Goal: Task Accomplishment & Management: Use online tool/utility

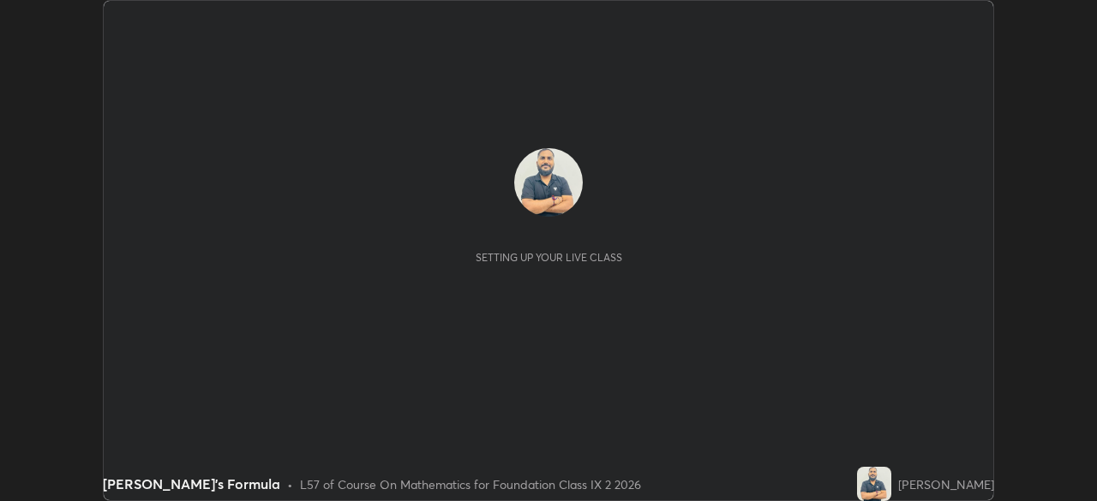
scroll to position [501, 1096]
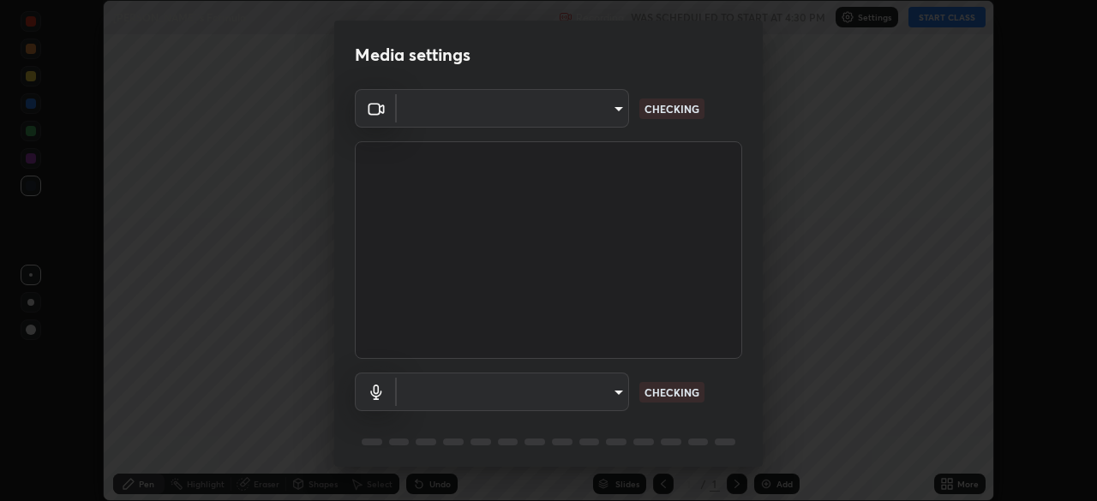
type input "9233a0e0a263b929919b735b0f084d3bf96293af2dbdf5f4a7f48b79dee29d39"
type input "communications"
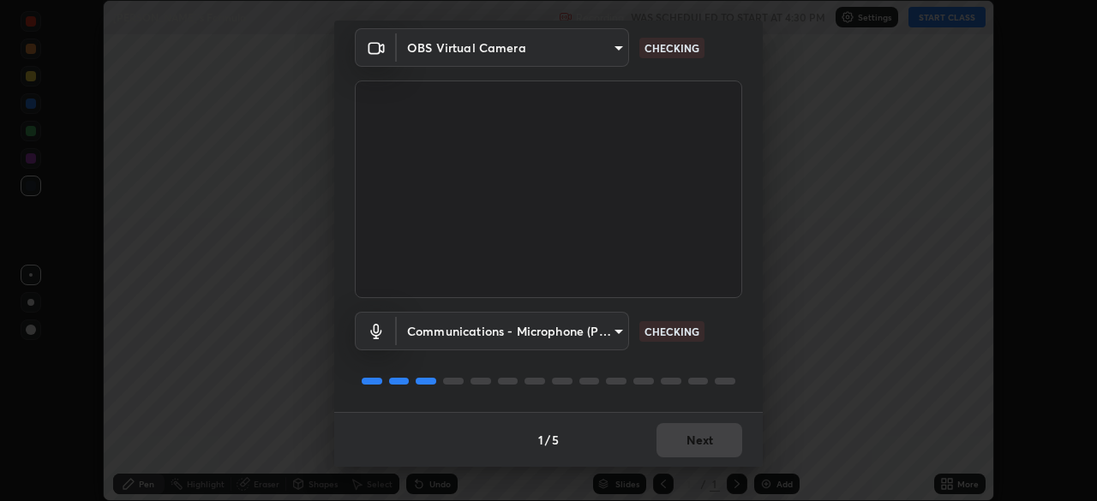
click at [677, 446] on div "1 / 5 Next" at bounding box center [548, 439] width 428 height 55
click at [677, 437] on div "1 / 5 Next" at bounding box center [548, 439] width 428 height 55
click at [688, 395] on div "Communications - Microphone (POROSVOC) (1d6b:a4a7) communications CHECKING" at bounding box center [548, 355] width 387 height 114
click at [678, 436] on div "1 / 5 Next" at bounding box center [548, 439] width 428 height 55
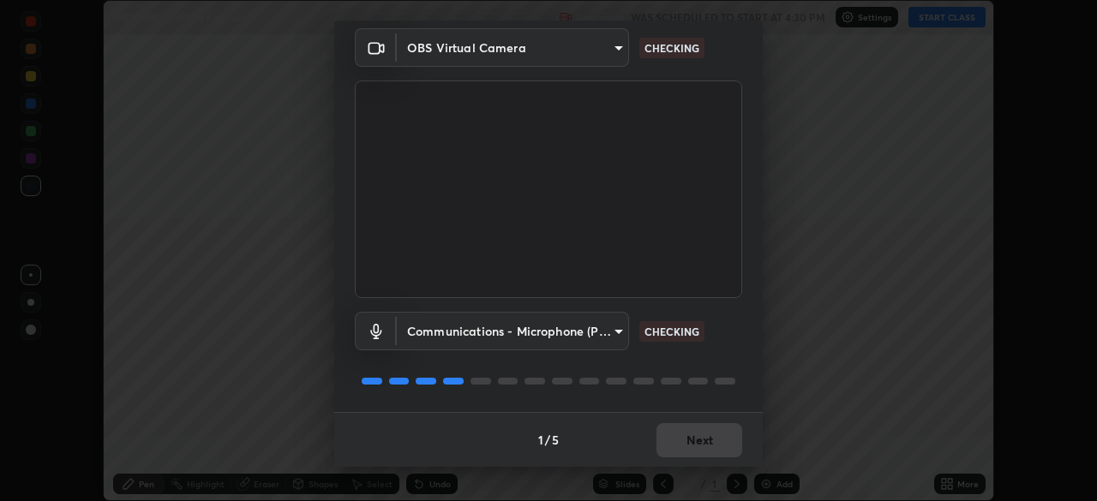
click at [683, 438] on div "1 / 5 Next" at bounding box center [548, 439] width 428 height 55
click at [679, 441] on div "1 / 5 Next" at bounding box center [548, 439] width 428 height 55
click at [681, 446] on div "1 / 5 Next" at bounding box center [548, 439] width 428 height 55
click at [685, 442] on div "1 / 5 Next" at bounding box center [548, 439] width 428 height 55
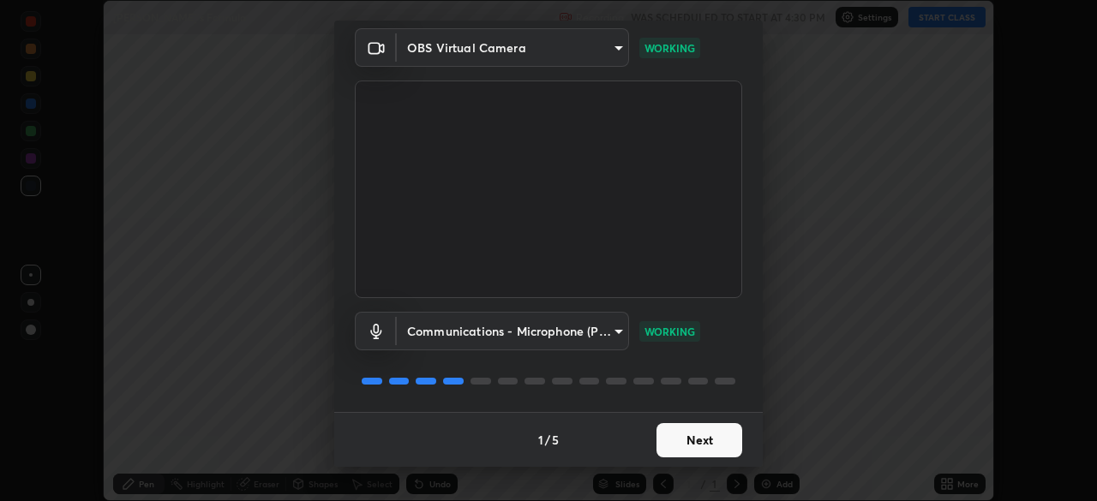
click at [685, 442] on button "Next" at bounding box center [699, 440] width 86 height 34
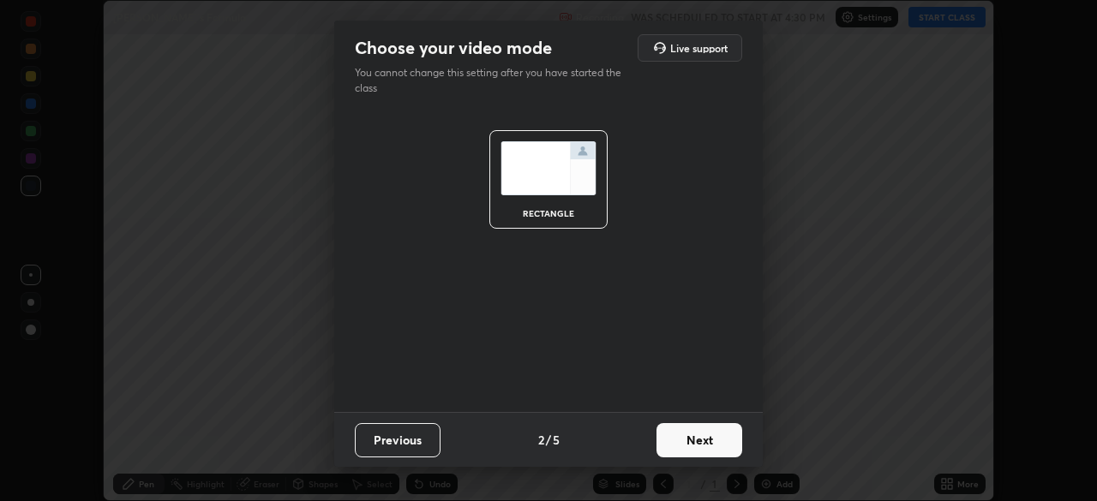
click at [690, 439] on button "Next" at bounding box center [699, 440] width 86 height 34
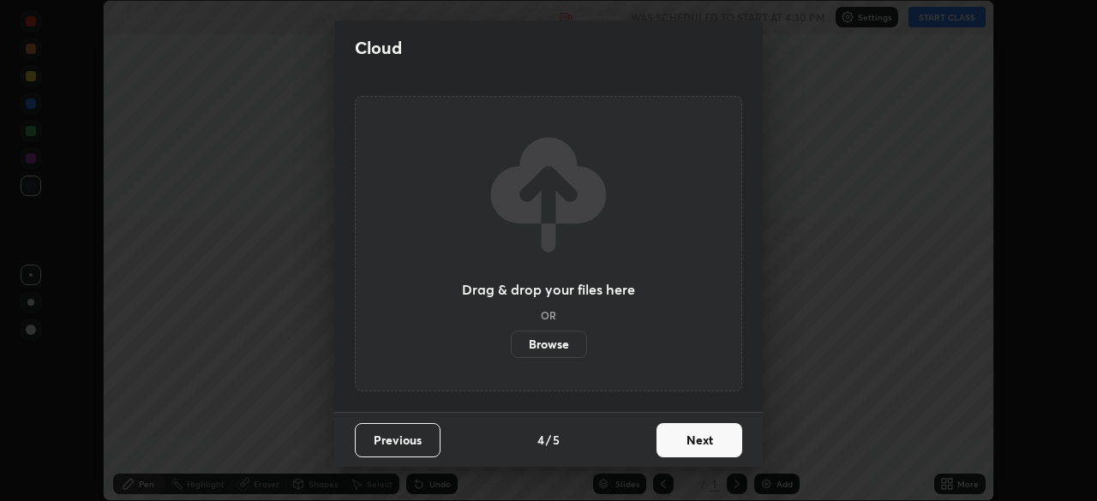
click at [692, 443] on button "Next" at bounding box center [699, 440] width 86 height 34
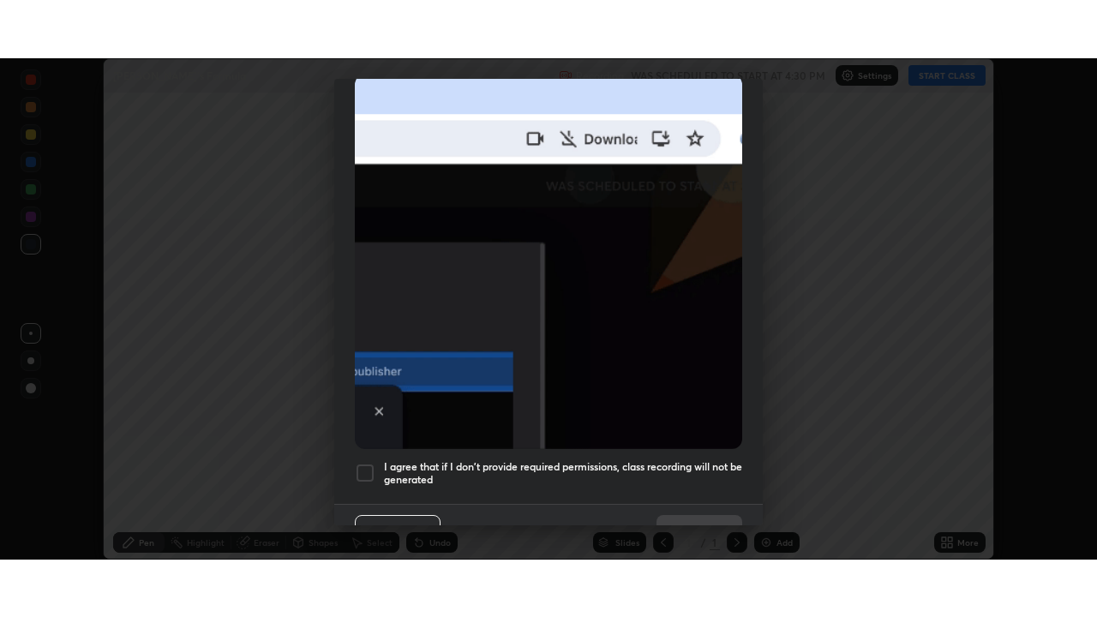
scroll to position [410, 0]
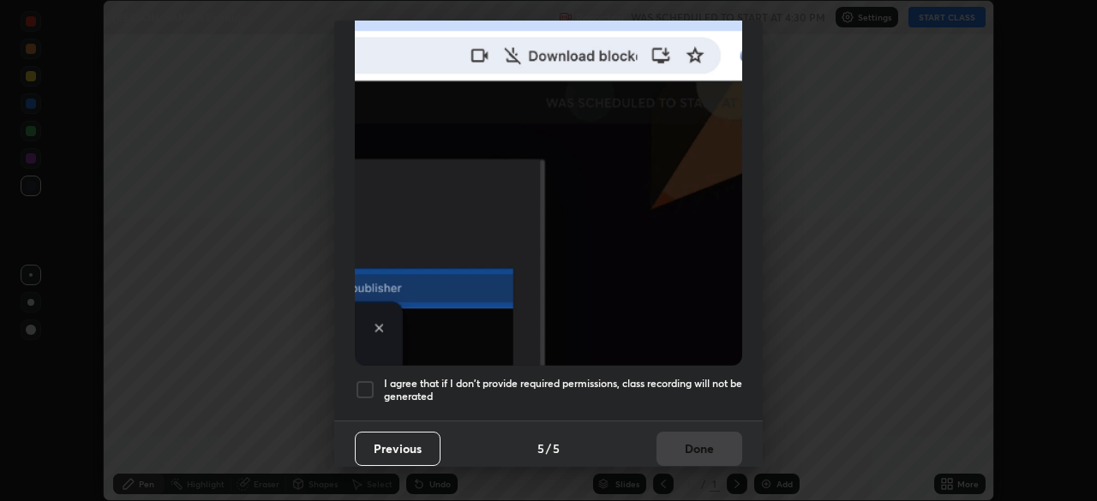
click at [362, 383] on div at bounding box center [365, 390] width 21 height 21
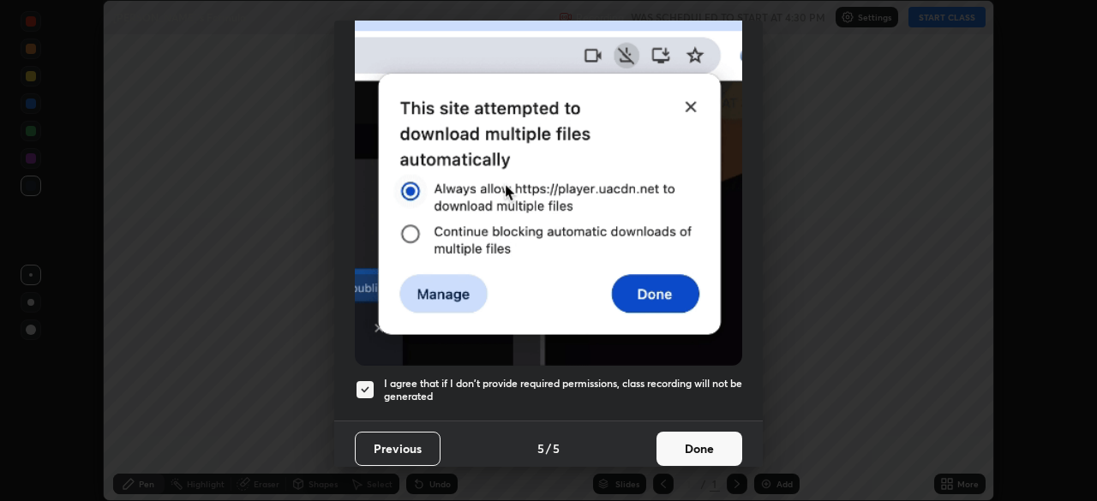
click at [691, 434] on button "Done" at bounding box center [699, 449] width 86 height 34
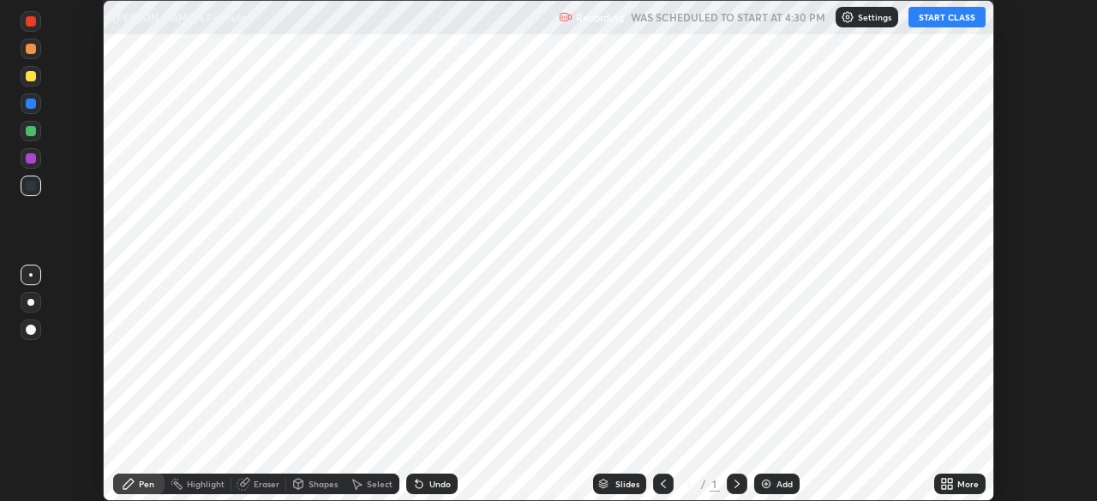
click at [952, 16] on button "START CLASS" at bounding box center [946, 17] width 77 height 21
click at [947, 485] on icon at bounding box center [947, 484] width 14 height 14
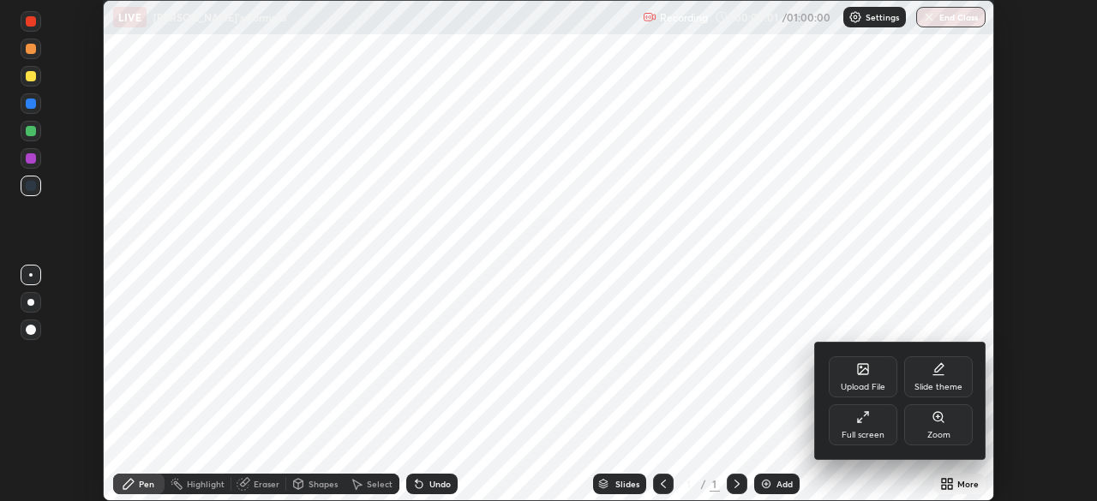
click at [865, 424] on div "Full screen" at bounding box center [863, 424] width 69 height 41
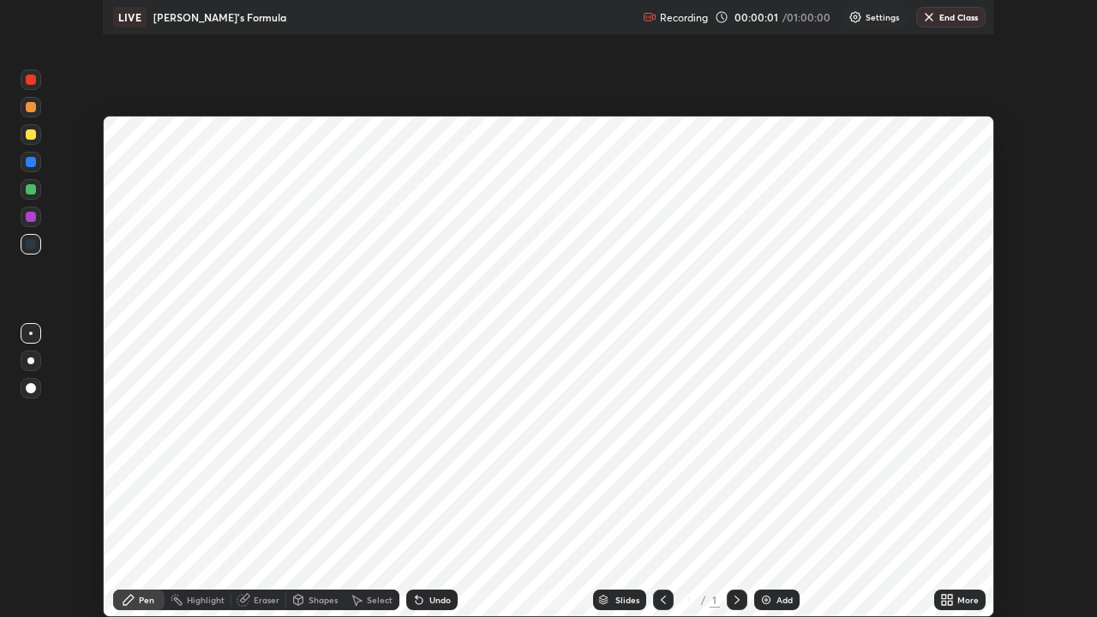
scroll to position [617, 1097]
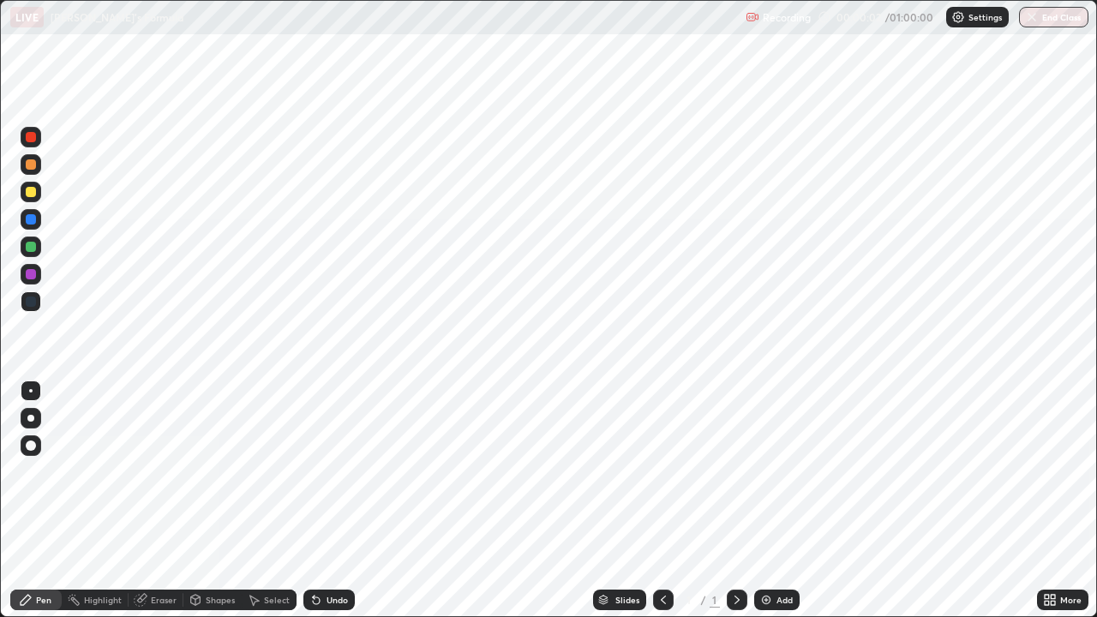
click at [777, 500] on div "Add" at bounding box center [784, 600] width 16 height 9
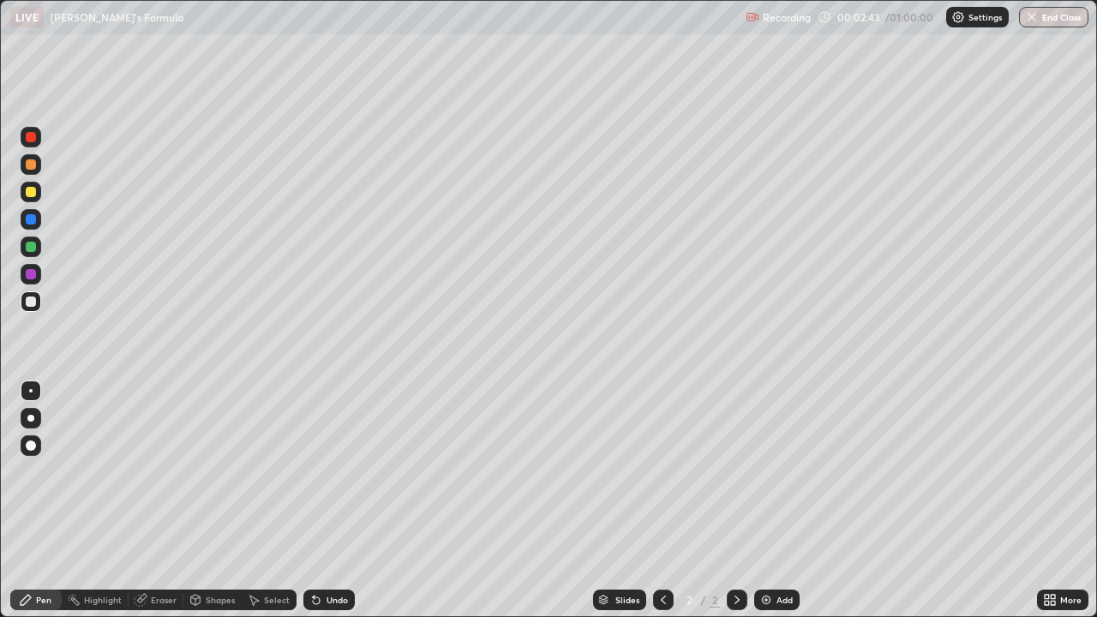
click at [31, 194] on div at bounding box center [31, 192] width 10 height 10
click at [207, 500] on div "Shapes" at bounding box center [220, 600] width 29 height 9
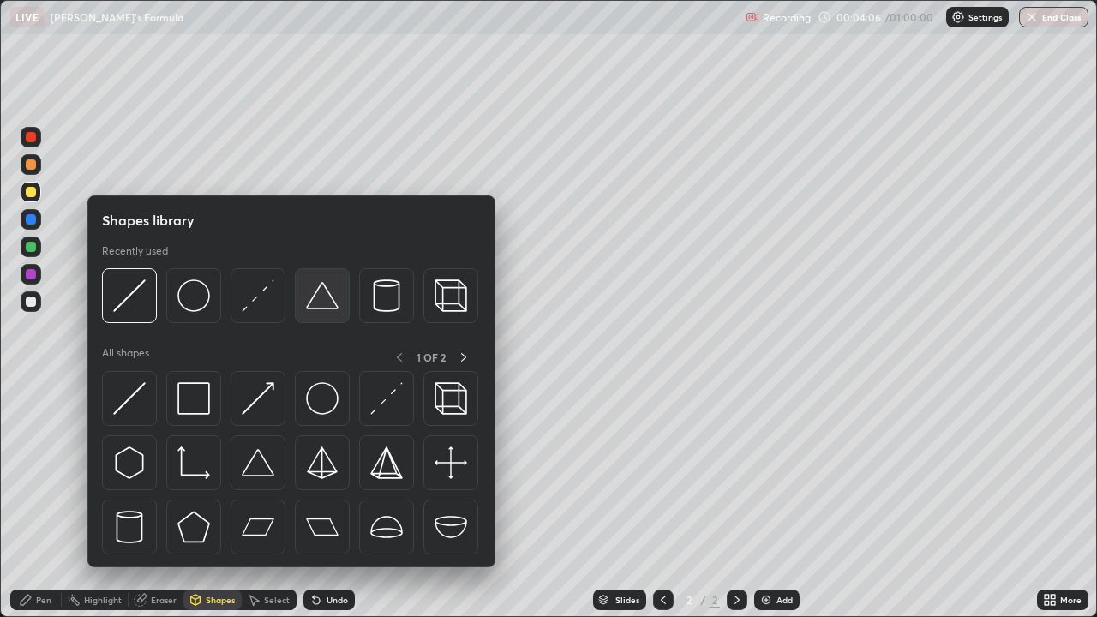
click at [316, 304] on img at bounding box center [322, 295] width 33 height 33
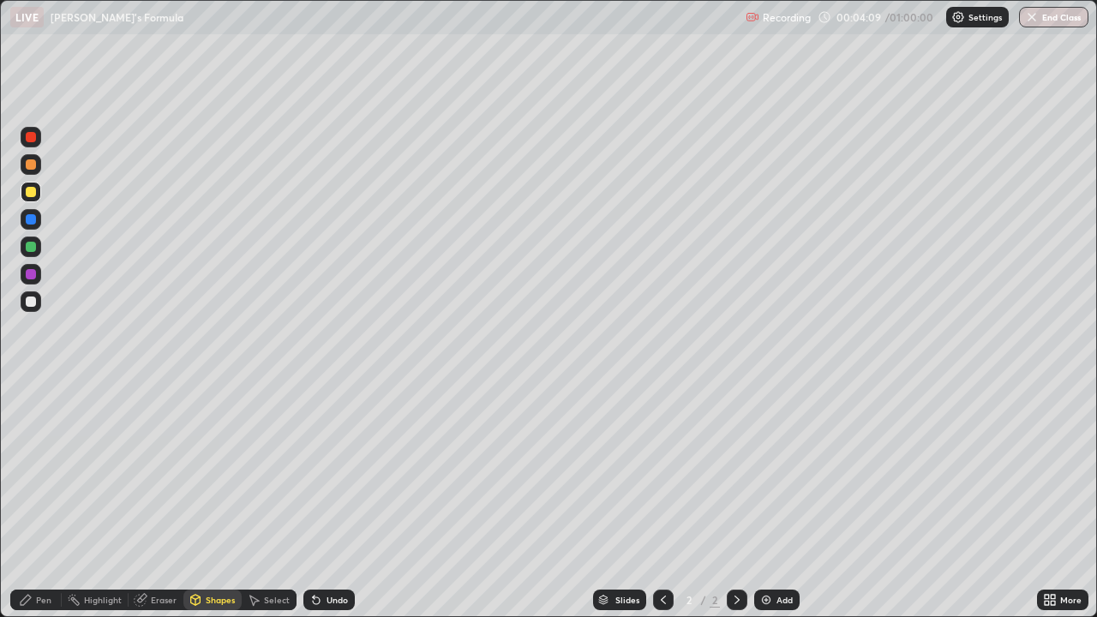
click at [33, 500] on icon at bounding box center [26, 600] width 14 height 14
click at [28, 303] on div at bounding box center [31, 302] width 10 height 10
click at [313, 500] on icon at bounding box center [314, 597] width 2 height 2
click at [314, 500] on icon at bounding box center [316, 600] width 7 height 7
click at [207, 500] on div "Shapes" at bounding box center [220, 600] width 29 height 9
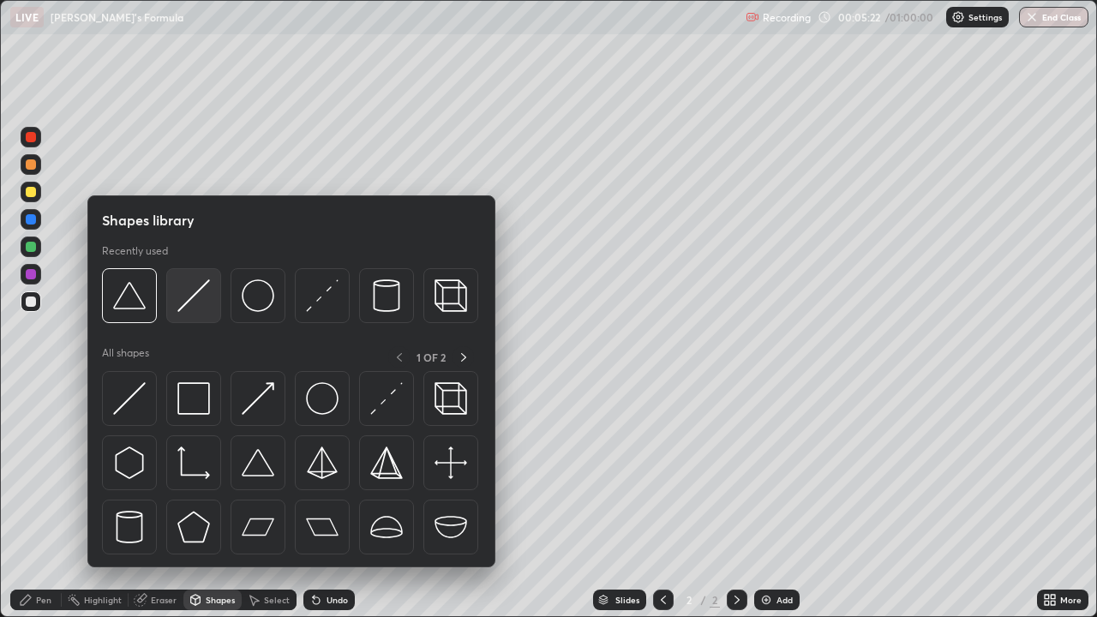
click at [183, 297] on img at bounding box center [193, 295] width 33 height 33
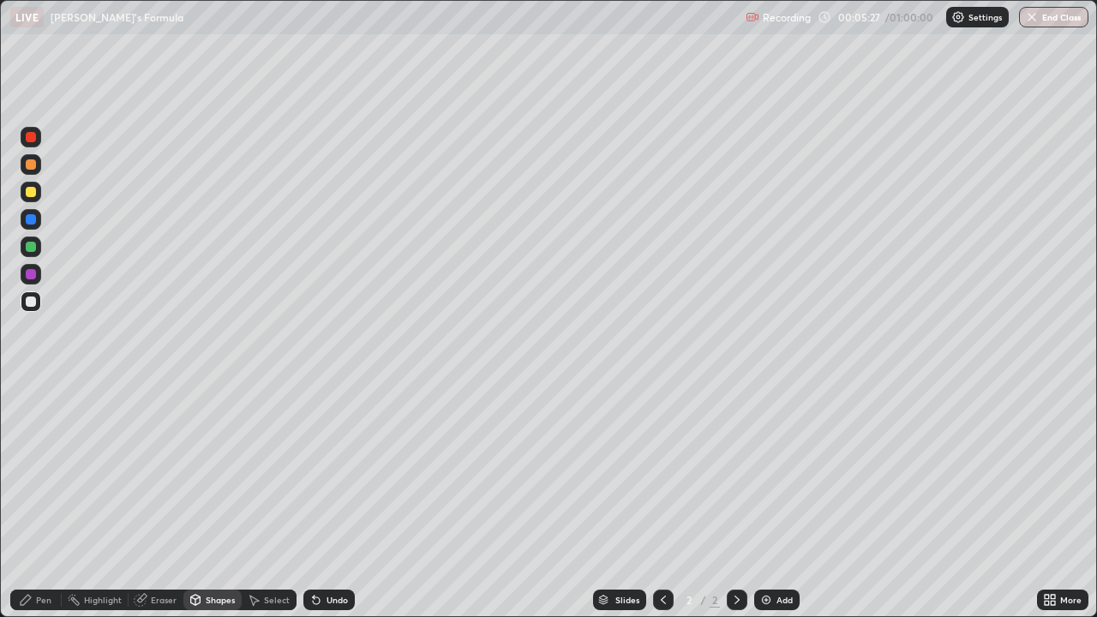
click at [35, 500] on div "Pen" at bounding box center [35, 600] width 51 height 21
click at [320, 500] on icon at bounding box center [316, 600] width 14 height 14
click at [322, 500] on div "Undo" at bounding box center [328, 600] width 51 height 21
click at [154, 500] on div "Eraser" at bounding box center [164, 600] width 26 height 9
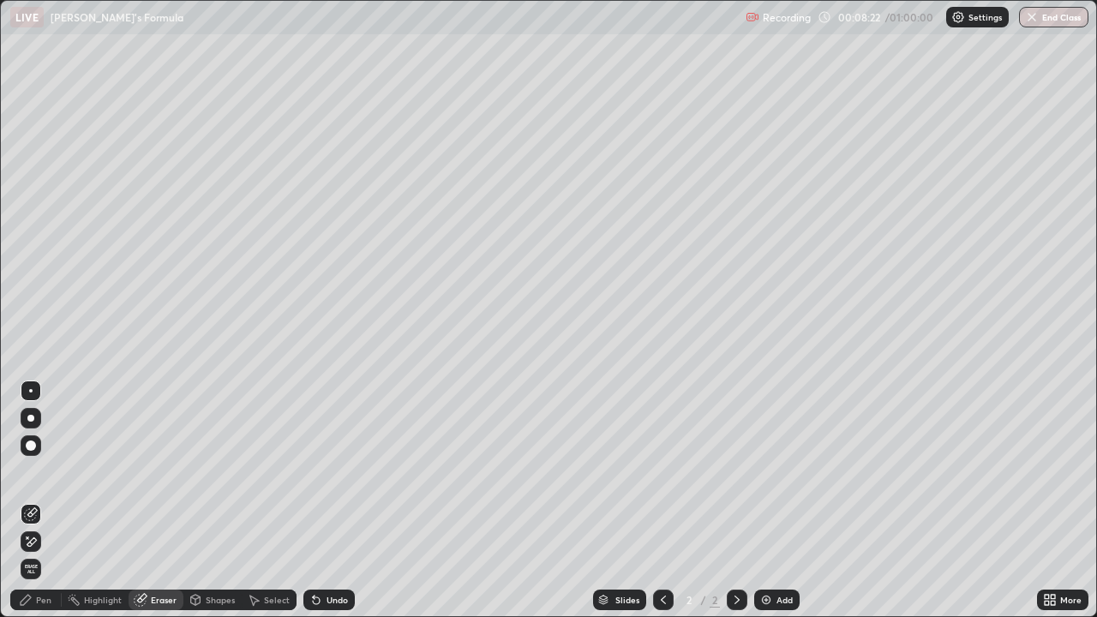
click at [321, 500] on div "Undo" at bounding box center [328, 600] width 51 height 21
click at [326, 500] on div "Undo" at bounding box center [336, 600] width 21 height 9
click at [323, 500] on div "Undo" at bounding box center [328, 600] width 51 height 21
click at [322, 500] on div "Undo" at bounding box center [328, 600] width 51 height 21
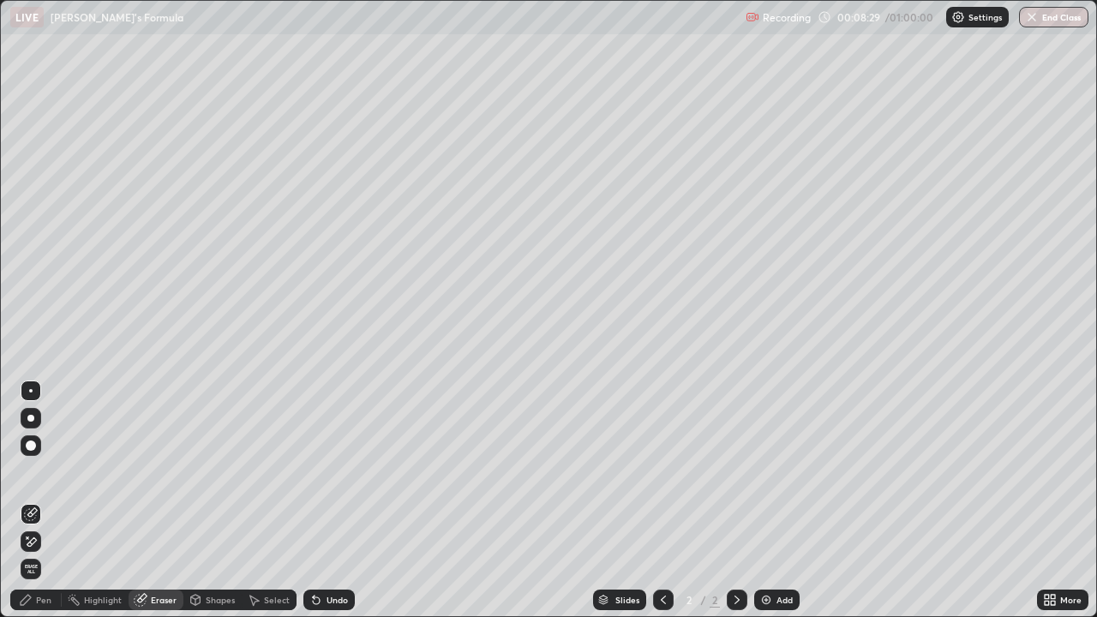
click at [39, 500] on div "Pen" at bounding box center [43, 600] width 15 height 9
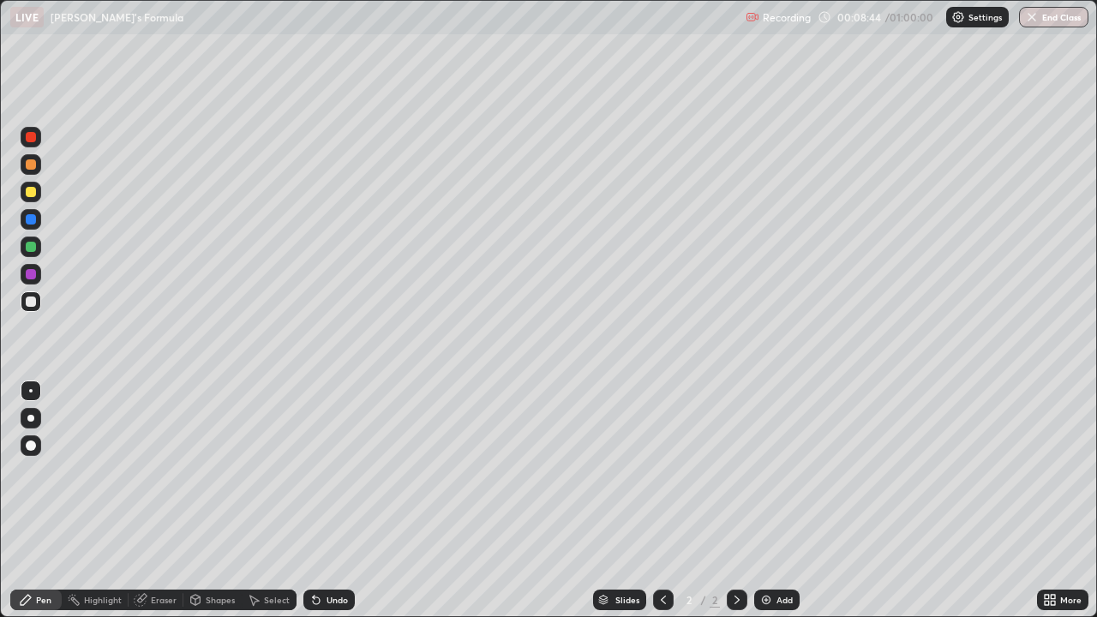
click at [323, 500] on div "Undo" at bounding box center [328, 600] width 51 height 21
click at [319, 500] on icon at bounding box center [316, 600] width 14 height 14
click at [329, 500] on div "Undo" at bounding box center [328, 600] width 51 height 21
click at [30, 199] on div at bounding box center [31, 192] width 21 height 21
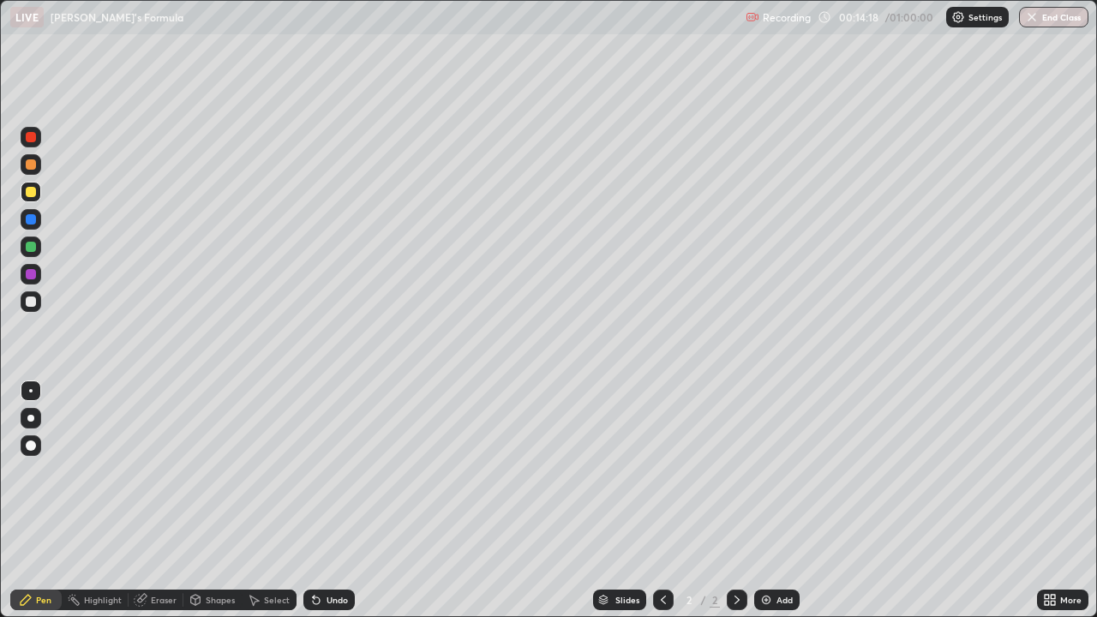
click at [348, 500] on div "Undo" at bounding box center [328, 600] width 51 height 21
click at [347, 500] on div "Undo" at bounding box center [328, 600] width 51 height 21
click at [33, 305] on div at bounding box center [31, 302] width 10 height 10
click at [336, 500] on div "Undo" at bounding box center [336, 600] width 21 height 9
click at [326, 500] on div "Undo" at bounding box center [336, 600] width 21 height 9
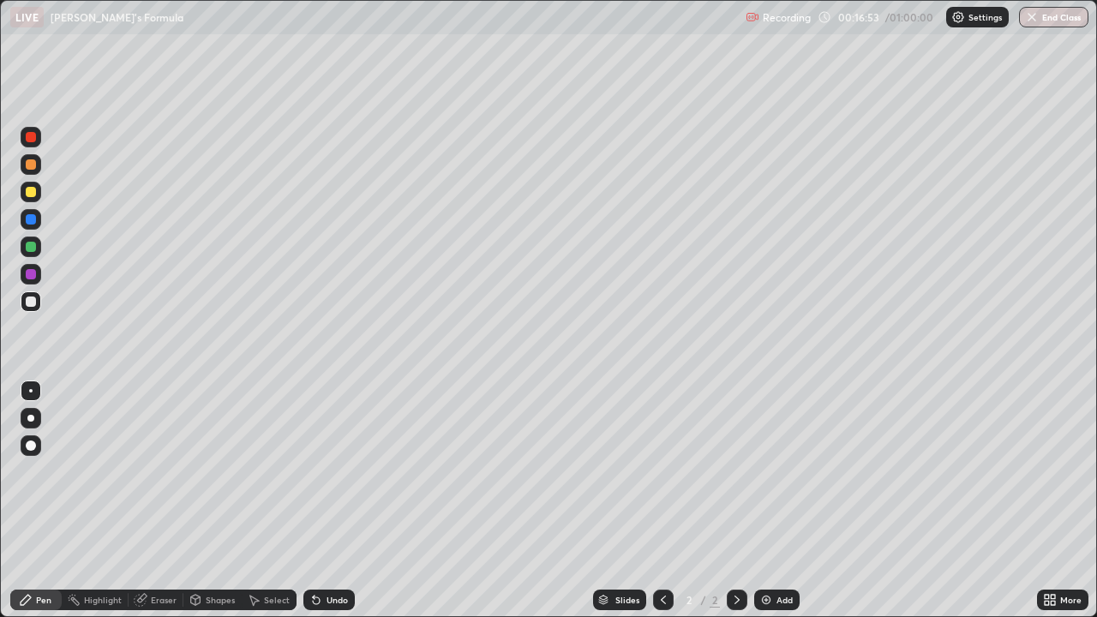
click at [326, 500] on div "Undo" at bounding box center [336, 600] width 21 height 9
click at [336, 500] on div "Undo" at bounding box center [336, 600] width 21 height 9
click at [771, 500] on div "Add" at bounding box center [776, 600] width 45 height 21
click at [660, 500] on icon at bounding box center [663, 600] width 14 height 14
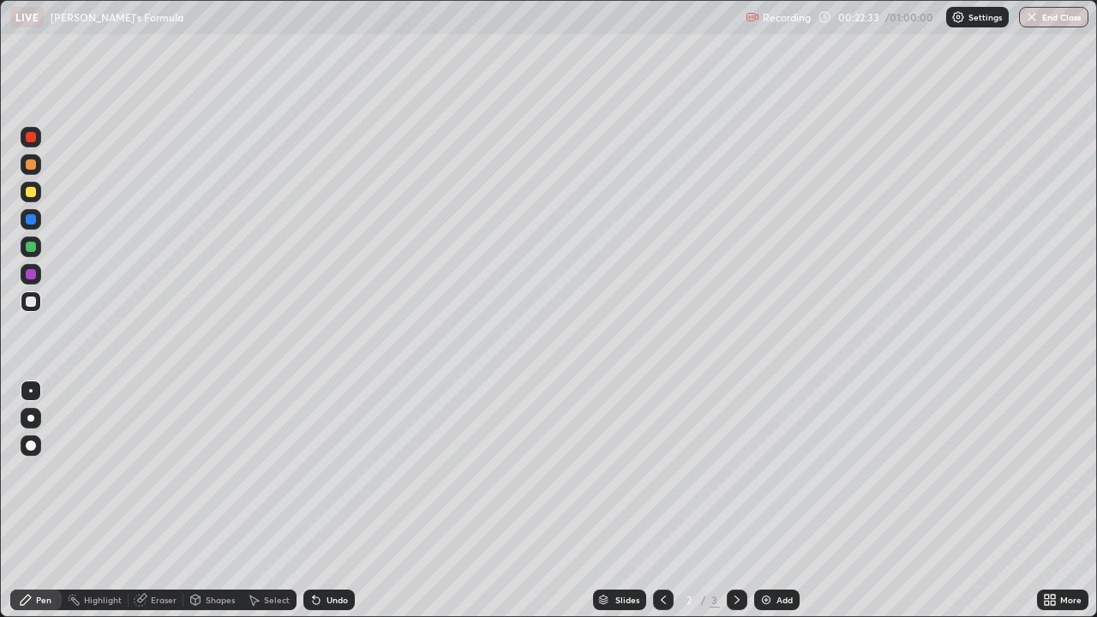
click at [770, 500] on img at bounding box center [766, 600] width 14 height 14
click at [33, 194] on div at bounding box center [31, 192] width 10 height 10
click at [326, 500] on div "Undo" at bounding box center [336, 600] width 21 height 9
click at [321, 500] on div "Undo" at bounding box center [328, 600] width 51 height 21
click at [326, 500] on div "Undo" at bounding box center [336, 600] width 21 height 9
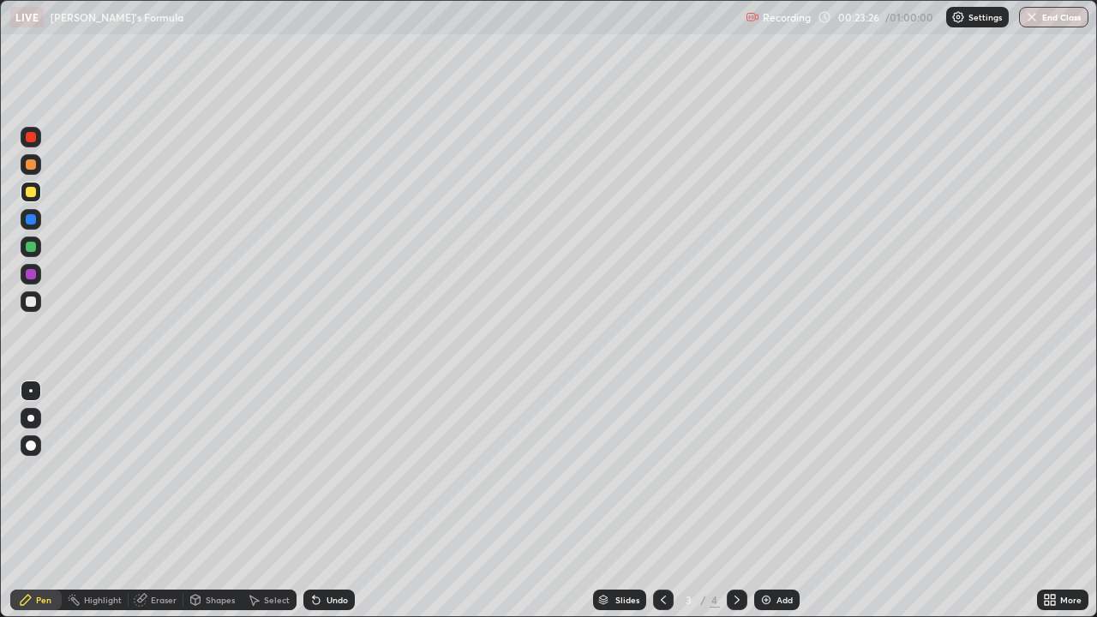
click at [323, 500] on div "Undo" at bounding box center [328, 600] width 51 height 21
click at [332, 500] on div "Undo" at bounding box center [328, 600] width 51 height 21
click at [327, 500] on div "Undo" at bounding box center [328, 600] width 51 height 21
click at [27, 303] on div at bounding box center [31, 302] width 10 height 10
click at [214, 500] on div "Shapes" at bounding box center [220, 600] width 29 height 9
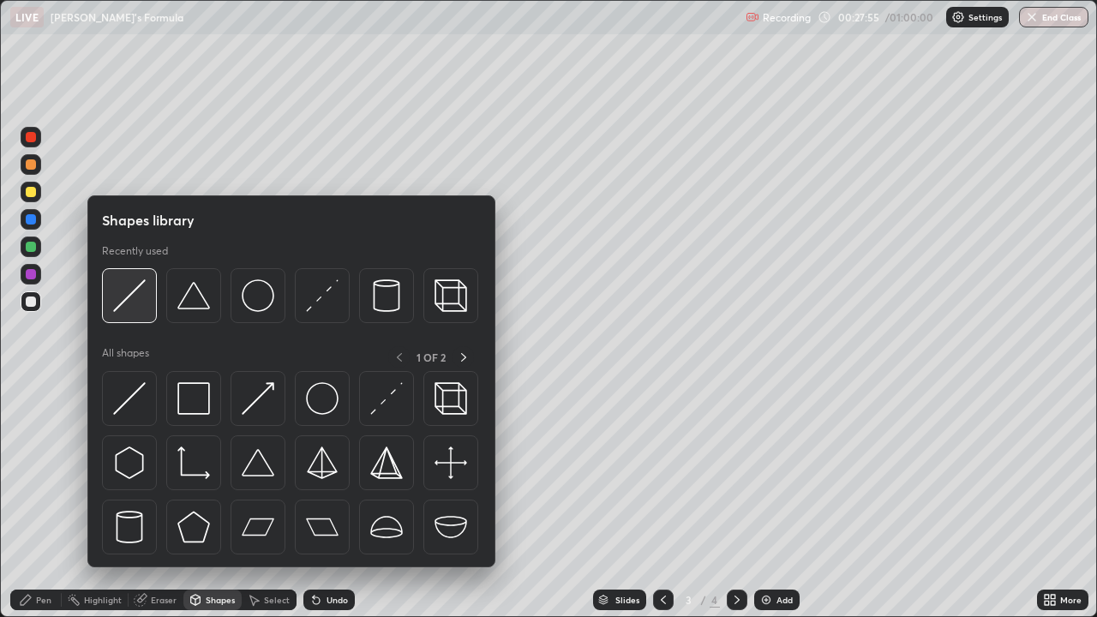
click at [135, 298] on img at bounding box center [129, 295] width 33 height 33
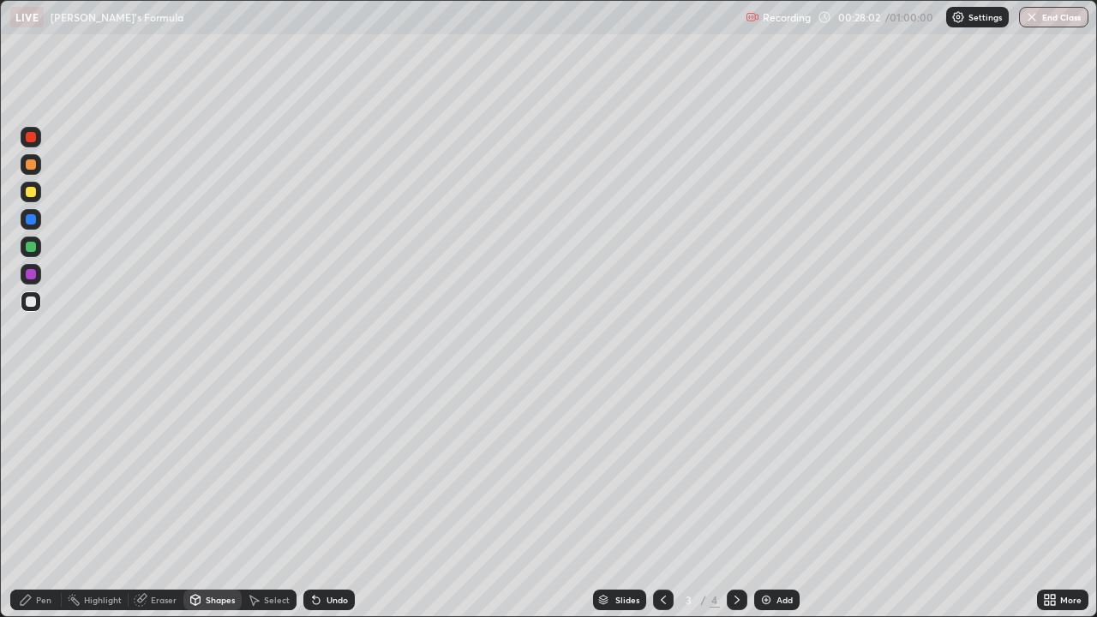
click at [331, 500] on div "Undo" at bounding box center [336, 600] width 21 height 9
click at [322, 500] on div "Undo" at bounding box center [328, 600] width 51 height 21
click at [329, 500] on div "Undo" at bounding box center [336, 600] width 21 height 9
click at [41, 500] on div "Pen" at bounding box center [43, 600] width 15 height 9
click at [323, 500] on div "Undo" at bounding box center [328, 600] width 51 height 21
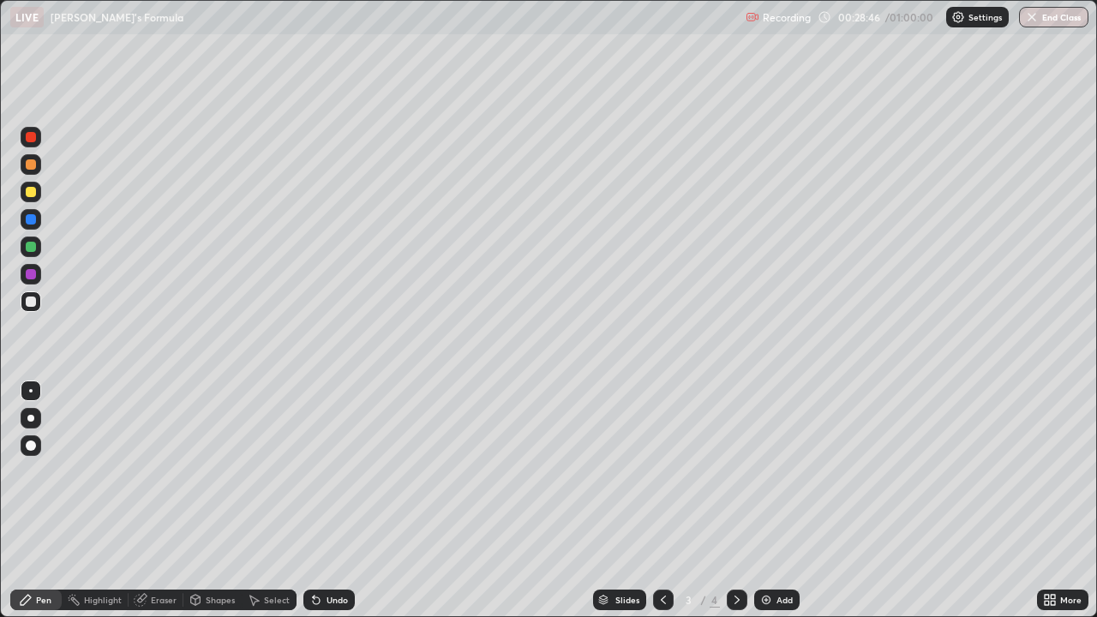
click at [333, 500] on div "Undo" at bounding box center [336, 600] width 21 height 9
click at [318, 500] on icon at bounding box center [316, 600] width 14 height 14
click at [320, 500] on icon at bounding box center [316, 600] width 14 height 14
click at [333, 500] on div "Undo" at bounding box center [336, 600] width 21 height 9
click at [332, 500] on div "Undo" at bounding box center [336, 600] width 21 height 9
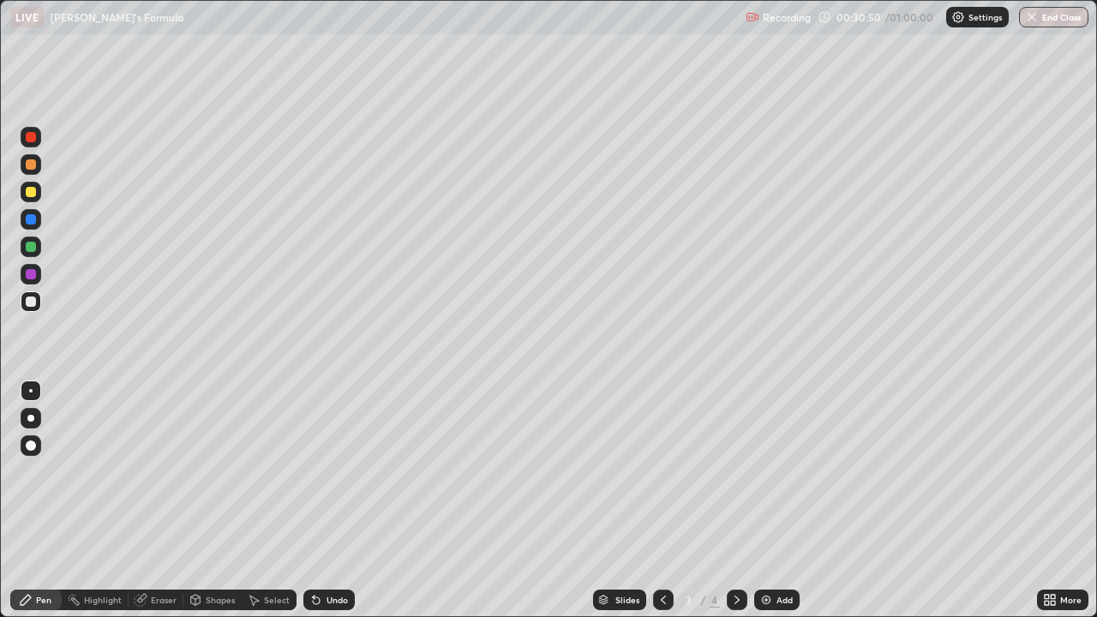
click at [313, 500] on icon at bounding box center [316, 600] width 7 height 7
click at [330, 500] on div "Undo" at bounding box center [336, 600] width 21 height 9
click at [327, 500] on div "Undo" at bounding box center [328, 600] width 51 height 21
click at [324, 500] on div "Undo" at bounding box center [328, 600] width 51 height 21
click at [332, 500] on div "Undo" at bounding box center [336, 600] width 21 height 9
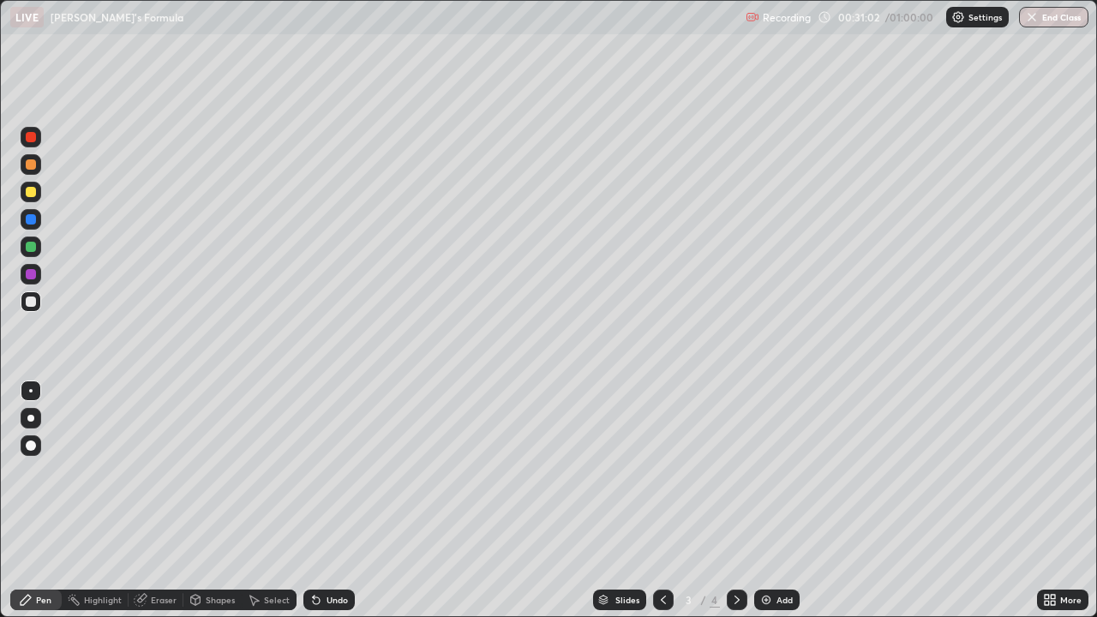
click at [324, 500] on div "Undo" at bounding box center [328, 600] width 51 height 21
click at [322, 500] on div "Undo" at bounding box center [328, 600] width 51 height 21
click at [334, 500] on div "Undo" at bounding box center [336, 600] width 21 height 9
click at [332, 500] on div "Undo" at bounding box center [336, 600] width 21 height 9
click at [333, 500] on div "Undo" at bounding box center [336, 600] width 21 height 9
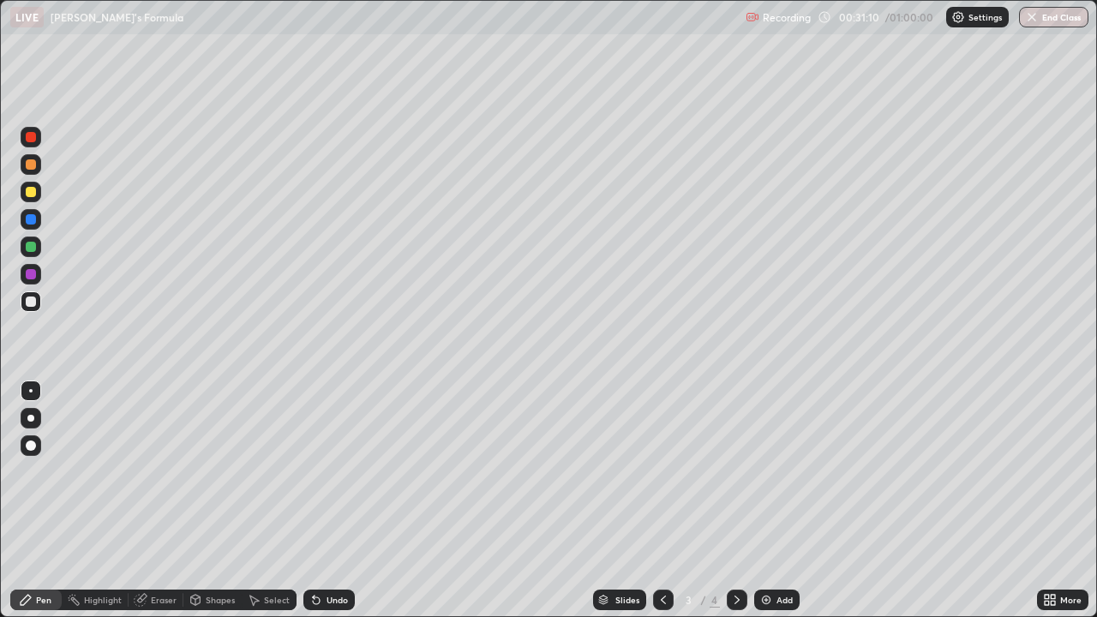
click at [331, 500] on div "Undo" at bounding box center [336, 600] width 21 height 9
click at [328, 500] on div "Undo" at bounding box center [336, 600] width 21 height 9
click at [326, 500] on div "Undo" at bounding box center [336, 600] width 21 height 9
click at [334, 500] on div "Undo" at bounding box center [336, 600] width 21 height 9
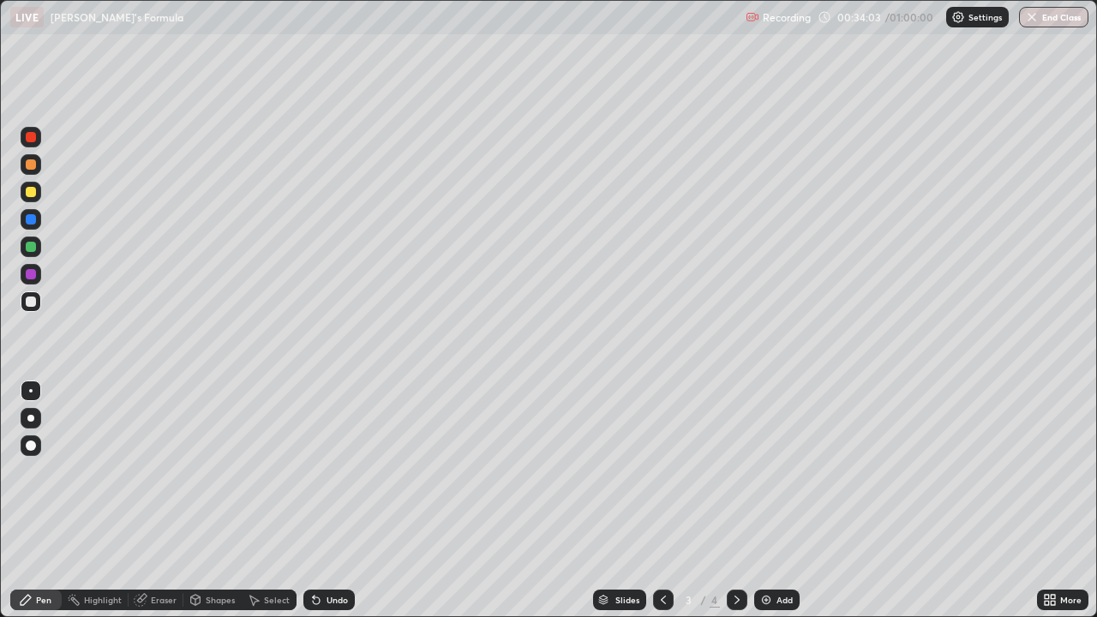
click at [324, 500] on div "Undo" at bounding box center [328, 600] width 51 height 21
click at [333, 500] on div "Undo" at bounding box center [336, 600] width 21 height 9
click at [319, 500] on icon at bounding box center [316, 600] width 14 height 14
click at [326, 500] on div "Undo" at bounding box center [328, 600] width 51 height 21
click at [327, 500] on div "Undo" at bounding box center [336, 600] width 21 height 9
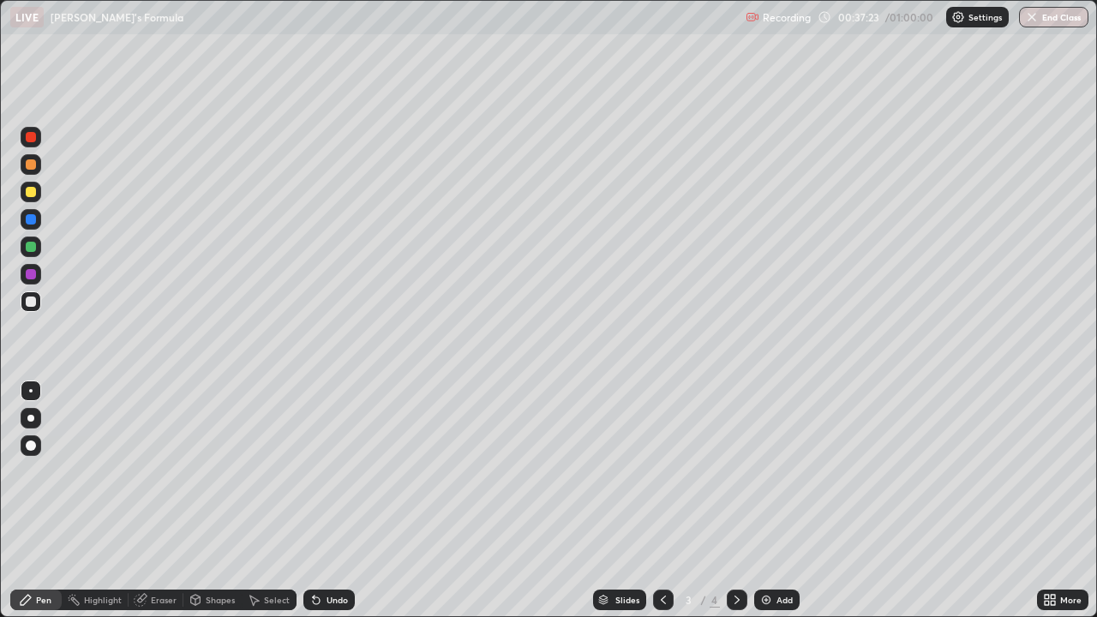
click at [326, 500] on div "Undo" at bounding box center [336, 600] width 21 height 9
click at [889, 500] on div "Slides 3 / 4 Add" at bounding box center [696, 600] width 682 height 34
click at [896, 500] on div "Slides 3 / 4 Add" at bounding box center [696, 600] width 682 height 34
click at [889, 500] on div "Slides 3 / 4 Add" at bounding box center [696, 600] width 682 height 34
click at [937, 500] on div "Slides 3 / 4 Add" at bounding box center [696, 600] width 682 height 34
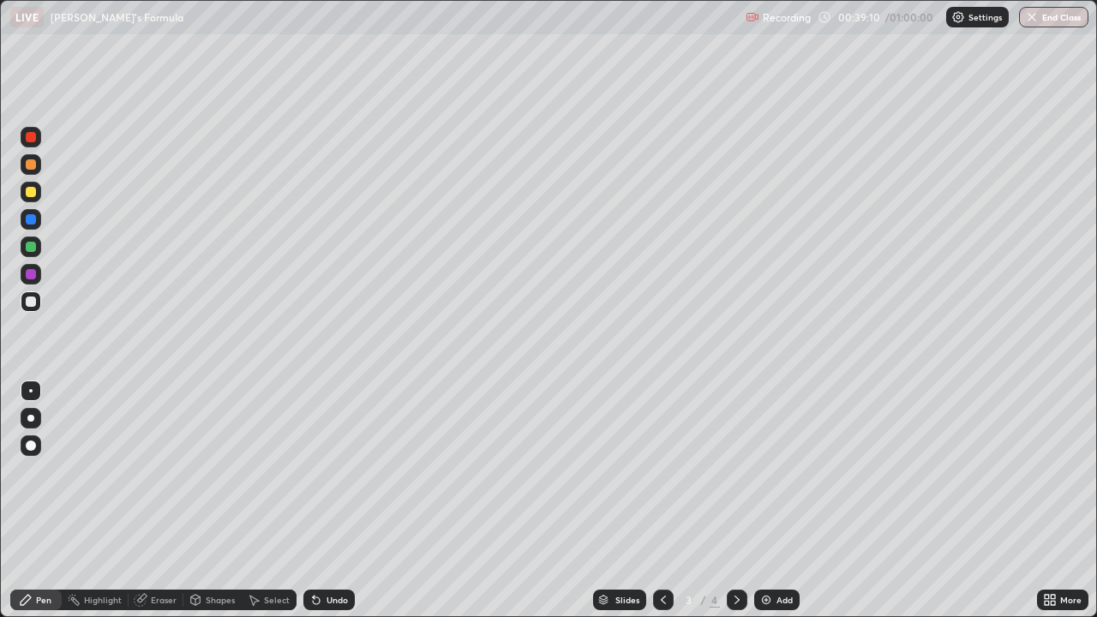
click at [968, 500] on div "Slides 3 / 4 Add" at bounding box center [696, 600] width 682 height 34
click at [966, 500] on div "Slides 3 / 4 Add" at bounding box center [696, 600] width 682 height 34
click at [992, 500] on div "Slides 3 / 4 Add" at bounding box center [696, 600] width 682 height 34
click at [939, 500] on div "Slides 3 / 4 Add" at bounding box center [696, 600] width 682 height 34
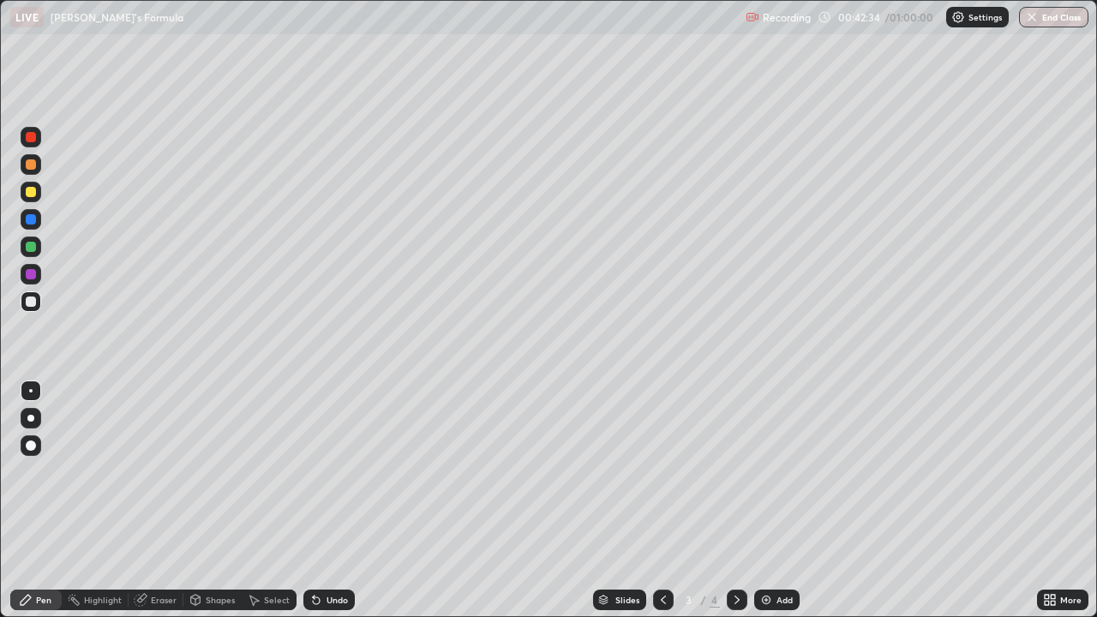
click at [152, 500] on div "Eraser" at bounding box center [164, 600] width 26 height 9
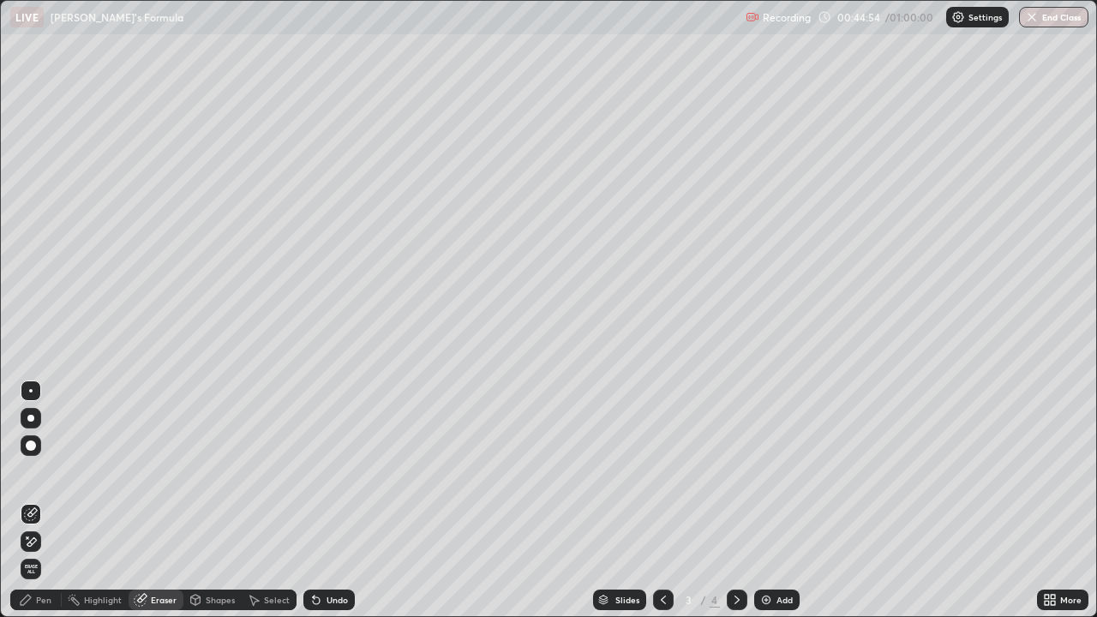
click at [778, 500] on div "Add" at bounding box center [784, 600] width 16 height 9
click at [40, 500] on div "Pen" at bounding box center [43, 600] width 15 height 9
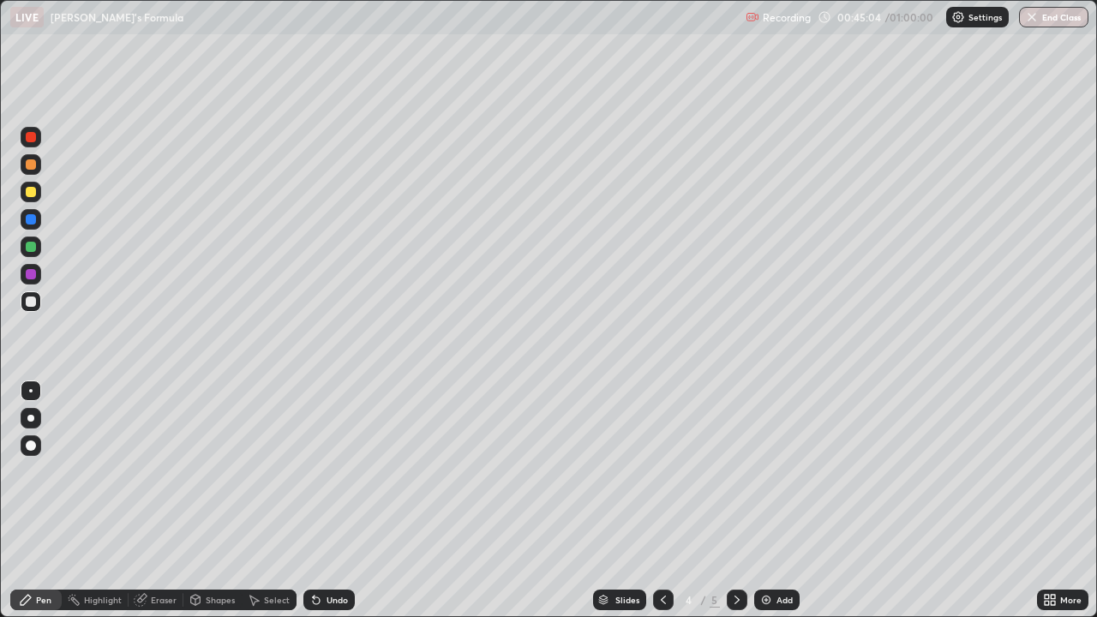
click at [29, 193] on div at bounding box center [31, 192] width 10 height 10
click at [329, 500] on div "Undo" at bounding box center [336, 600] width 21 height 9
click at [321, 500] on div "Undo" at bounding box center [328, 600] width 51 height 21
click at [207, 500] on div "Shapes" at bounding box center [220, 600] width 29 height 9
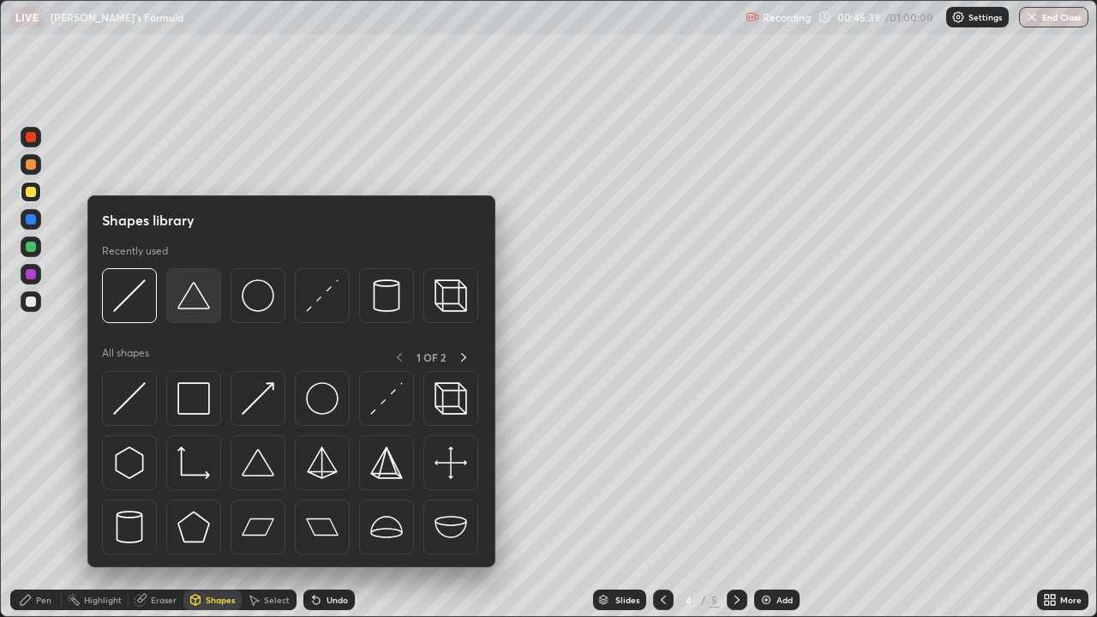
click at [195, 306] on img at bounding box center [193, 295] width 33 height 33
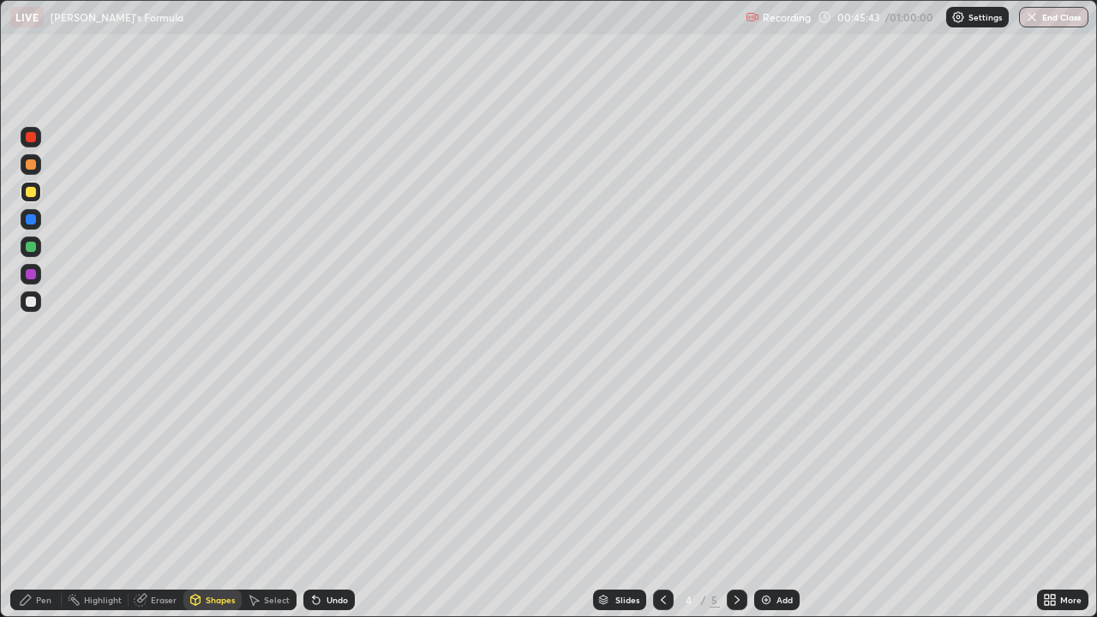
click at [48, 500] on div "Pen" at bounding box center [35, 600] width 51 height 21
click at [30, 303] on div at bounding box center [31, 302] width 10 height 10
click at [217, 500] on div "Shapes" at bounding box center [220, 600] width 29 height 9
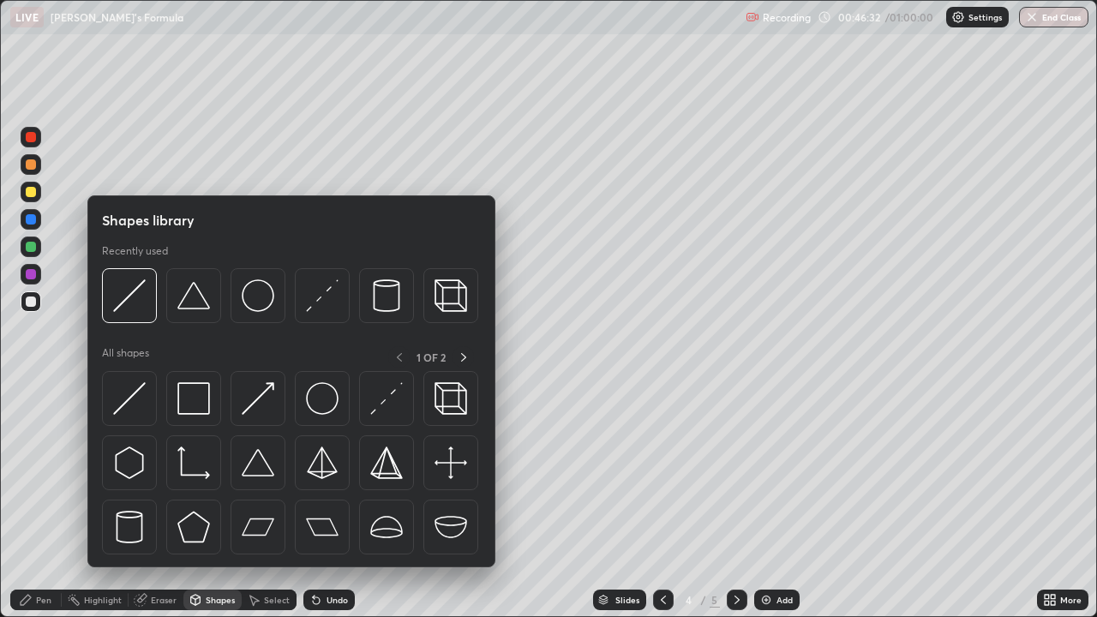
click at [213, 500] on div "Shapes" at bounding box center [212, 600] width 58 height 21
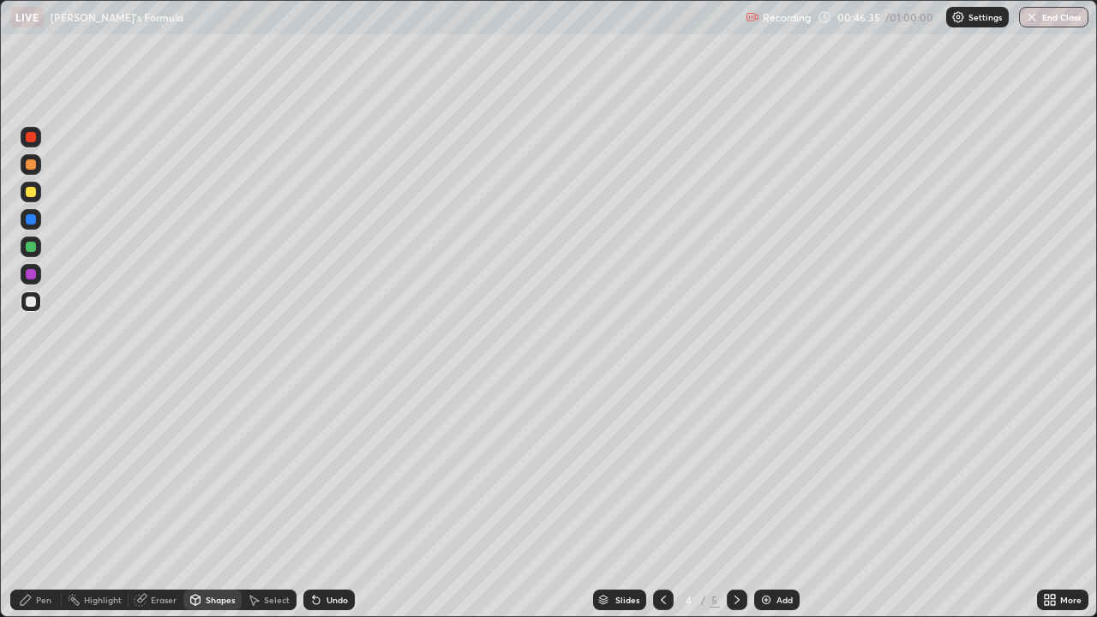
click at [37, 500] on div "Pen" at bounding box center [43, 600] width 15 height 9
click at [324, 500] on div "Undo" at bounding box center [328, 600] width 51 height 21
click at [322, 500] on div "Undo" at bounding box center [328, 600] width 51 height 21
click at [211, 500] on div "Shapes" at bounding box center [220, 600] width 29 height 9
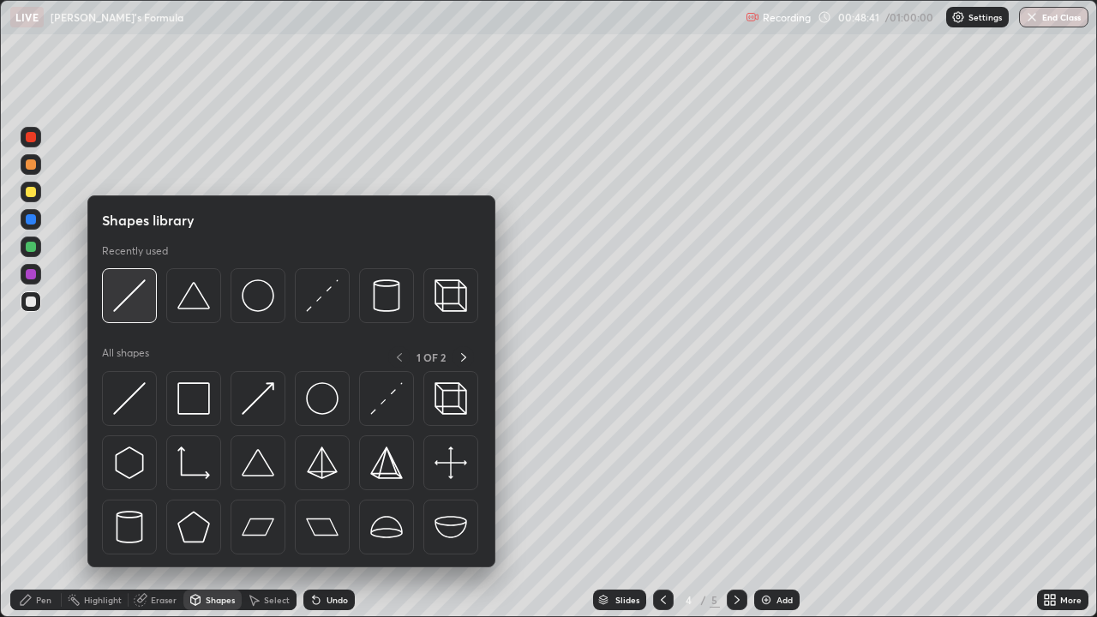
click at [136, 307] on img at bounding box center [129, 295] width 33 height 33
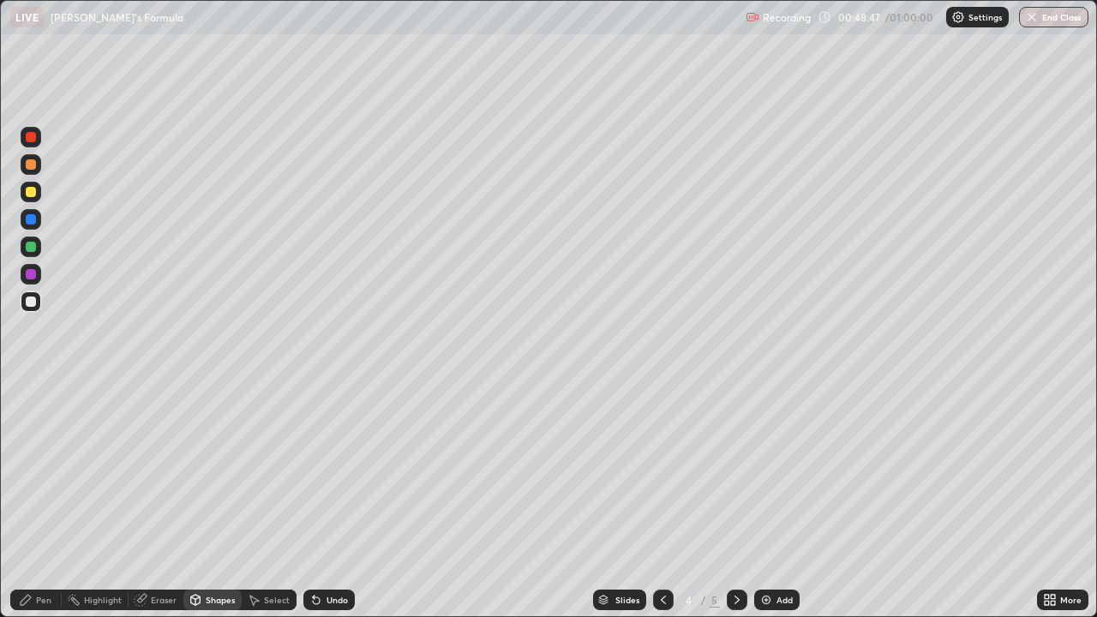
click at [37, 500] on div "Pen" at bounding box center [43, 600] width 15 height 9
click at [38, 190] on div at bounding box center [31, 192] width 21 height 21
click at [31, 191] on div at bounding box center [31, 192] width 10 height 10
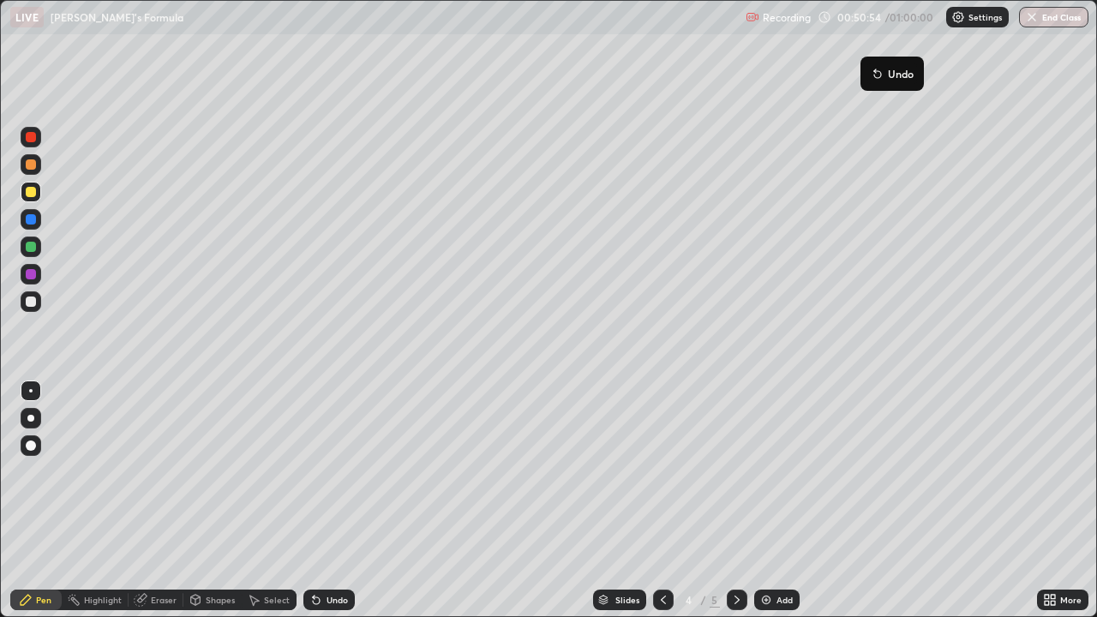
click at [867, 64] on button "Undo" at bounding box center [892, 73] width 50 height 21
click at [352, 500] on div "Undo" at bounding box center [328, 600] width 51 height 21
click at [340, 500] on div "Undo" at bounding box center [328, 600] width 51 height 21
click at [22, 303] on div at bounding box center [31, 301] width 21 height 21
click at [321, 500] on div "Undo" at bounding box center [328, 600] width 51 height 21
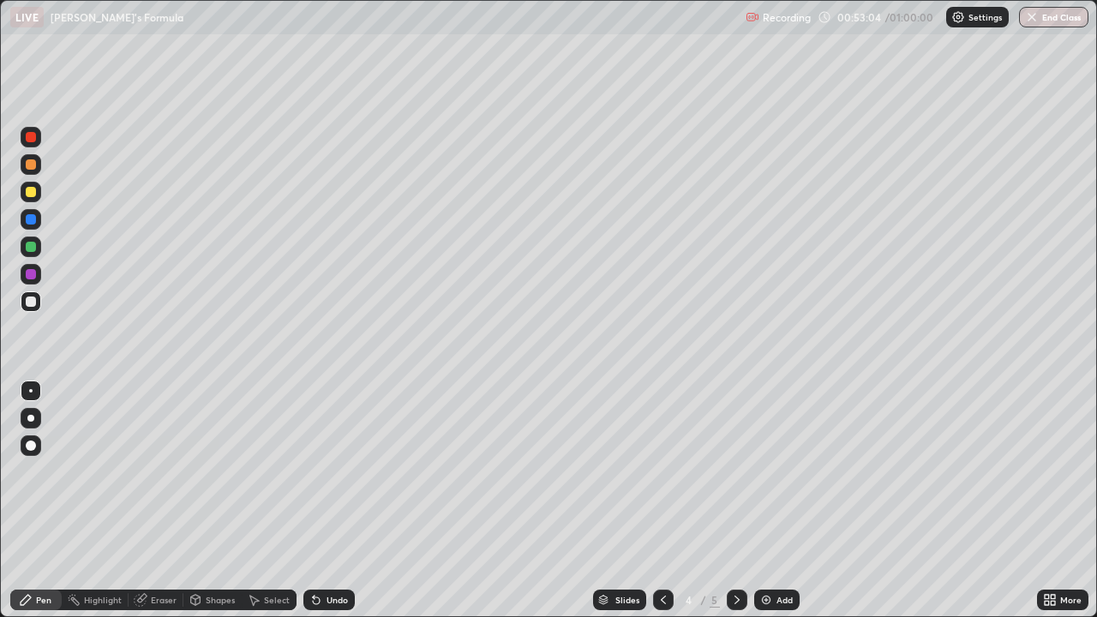
click at [321, 500] on div "Undo" at bounding box center [328, 600] width 51 height 21
click at [330, 500] on div "Undo" at bounding box center [336, 600] width 21 height 9
click at [328, 500] on div "Undo" at bounding box center [328, 600] width 51 height 21
click at [328, 500] on div "Undo" at bounding box center [336, 600] width 21 height 9
click at [327, 500] on div "Undo" at bounding box center [336, 600] width 21 height 9
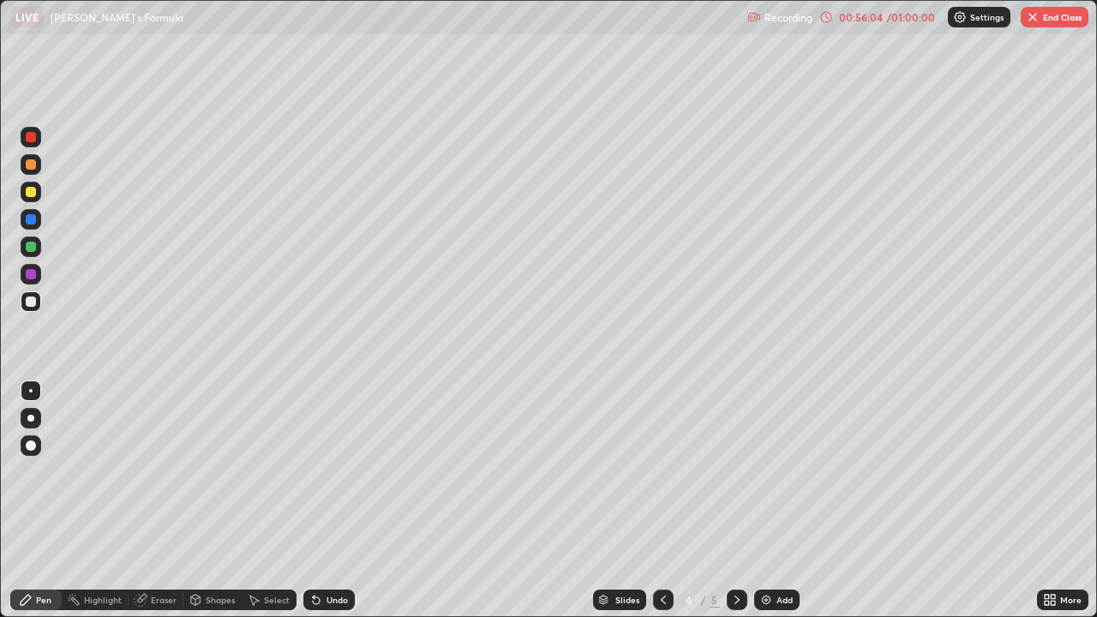
click at [322, 500] on div "Undo" at bounding box center [328, 600] width 51 height 21
click at [303, 500] on div "Undo" at bounding box center [328, 600] width 51 height 21
click at [316, 500] on icon at bounding box center [316, 600] width 14 height 14
click at [141, 500] on icon at bounding box center [140, 600] width 11 height 11
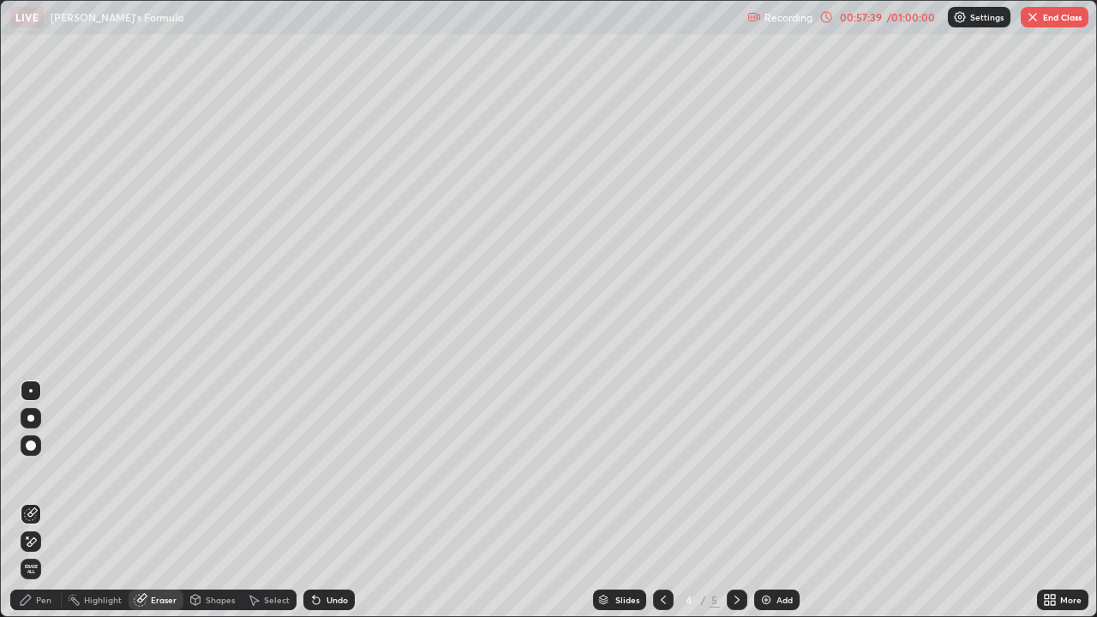
click at [29, 500] on icon at bounding box center [26, 600] width 14 height 14
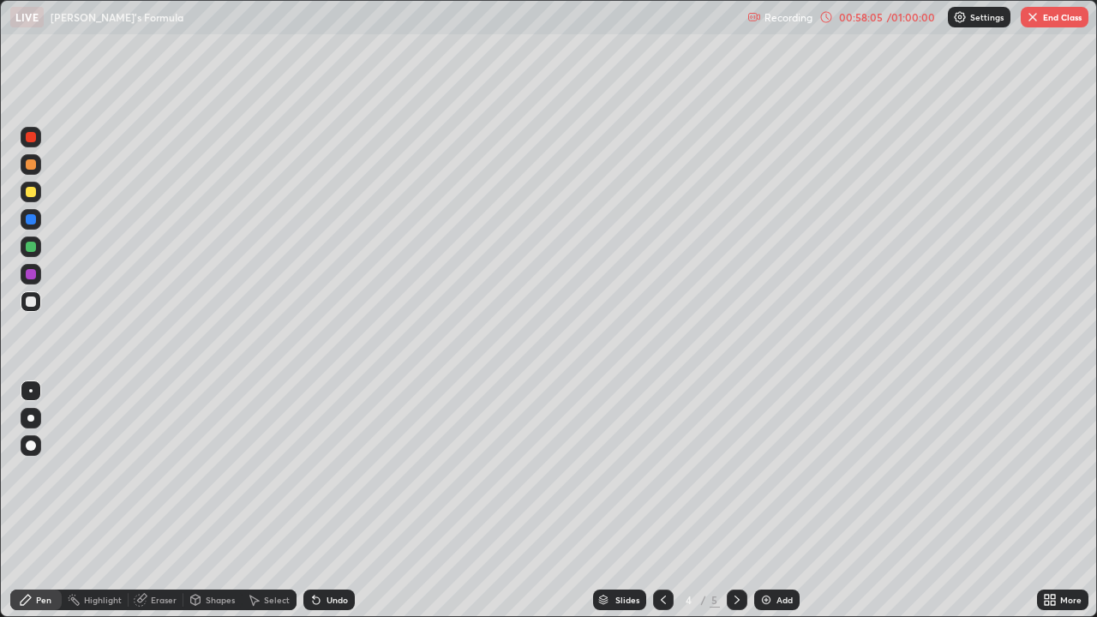
click at [1050, 19] on button "End Class" at bounding box center [1055, 17] width 68 height 21
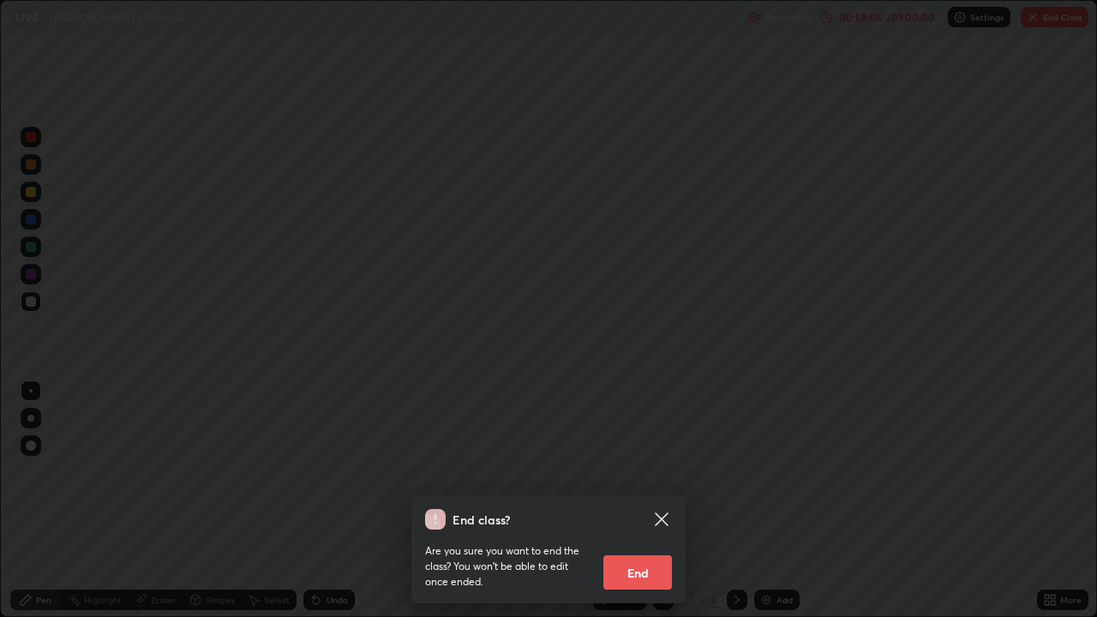
click at [646, 500] on button "End" at bounding box center [637, 572] width 69 height 34
